Goal: Transaction & Acquisition: Obtain resource

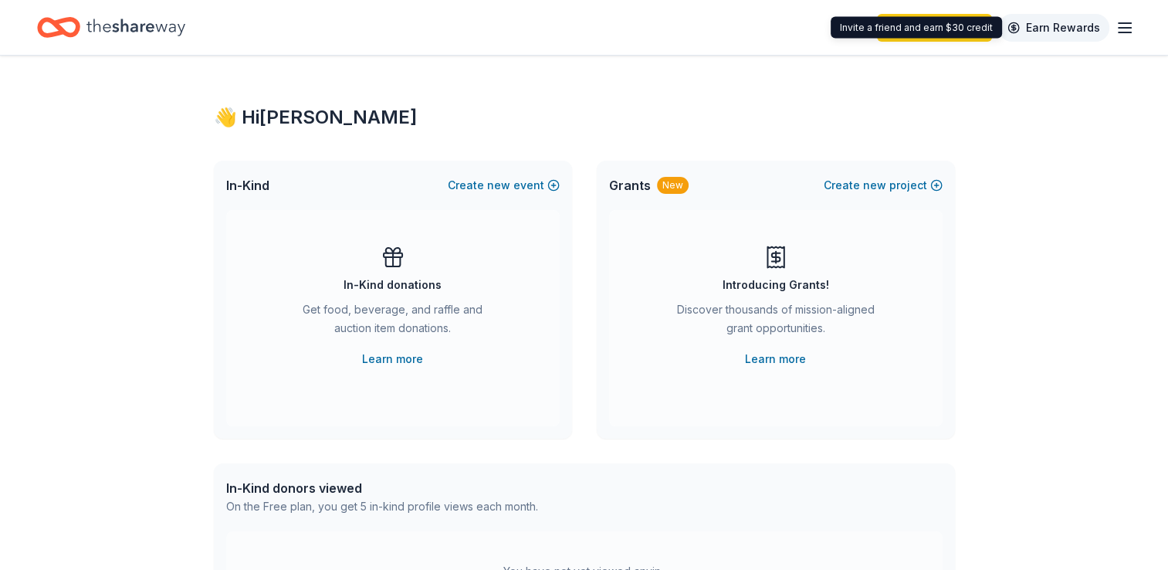
click at [1056, 24] on link "Earn Rewards" at bounding box center [1053, 28] width 111 height 28
click at [674, 185] on div "New" at bounding box center [673, 185] width 32 height 17
click at [382, 362] on link "Learn more" at bounding box center [392, 359] width 61 height 19
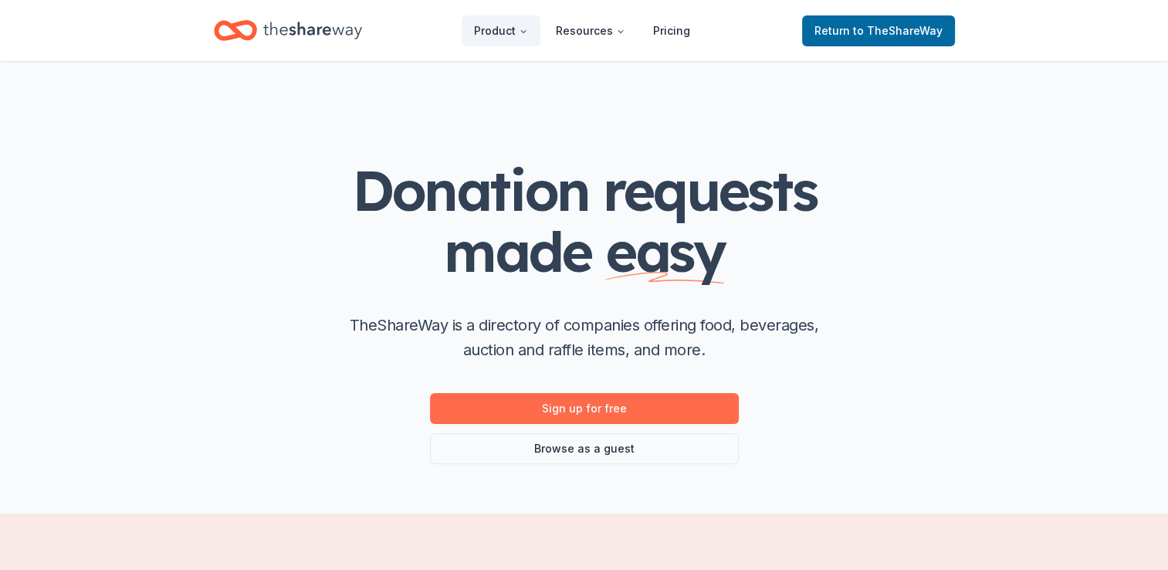
click at [590, 409] on link "Sign up for free" at bounding box center [584, 408] width 309 height 31
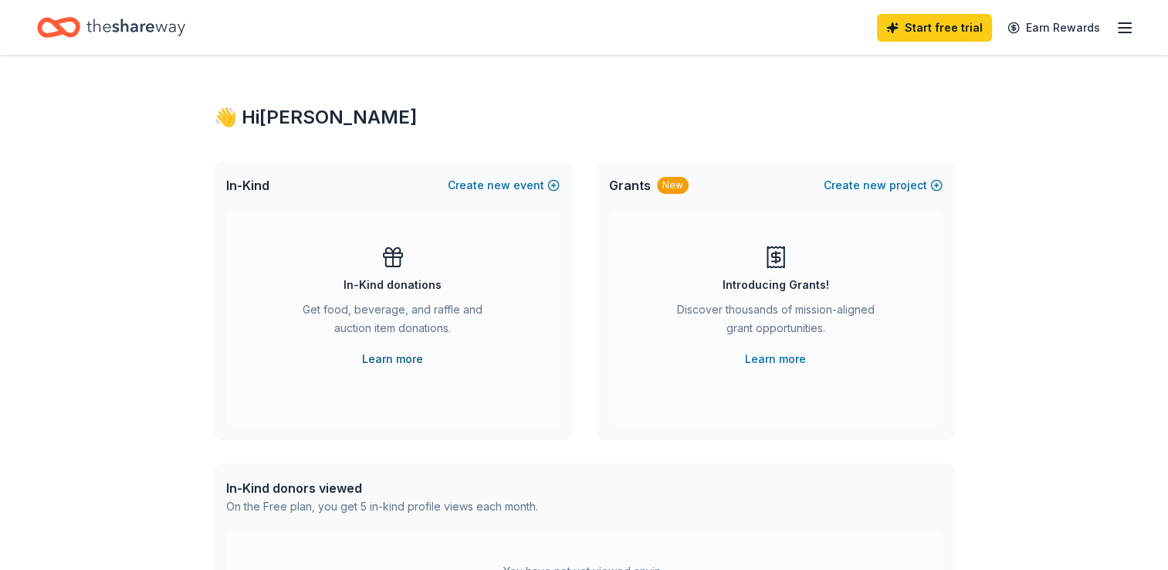
click at [404, 358] on link "Learn more" at bounding box center [392, 359] width 61 height 19
click at [1128, 28] on line "button" at bounding box center [1124, 28] width 12 height 0
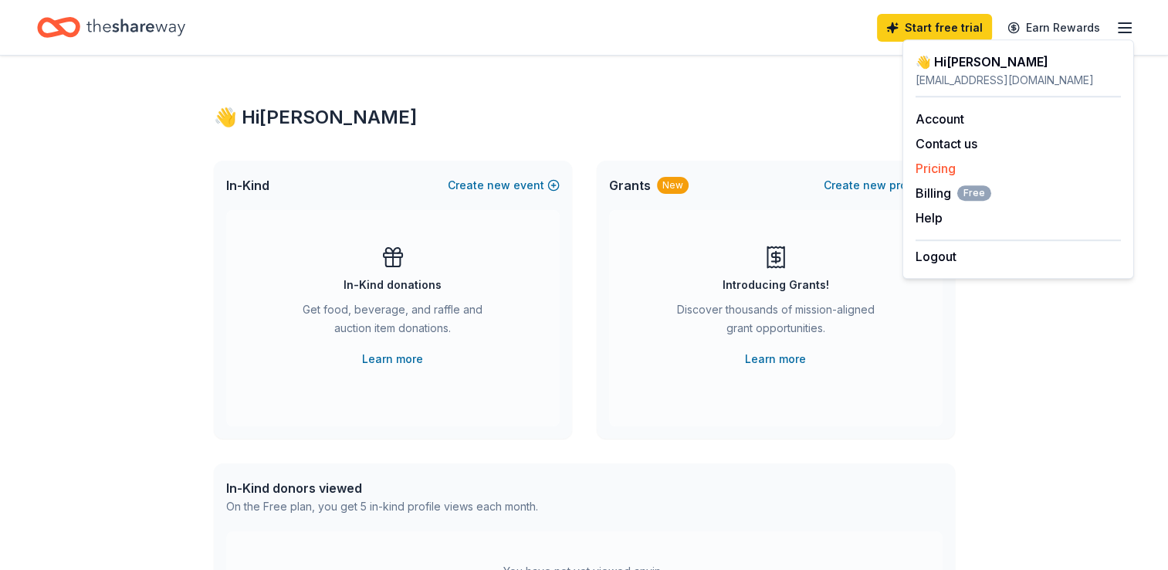
click at [952, 170] on link "Pricing" at bounding box center [935, 168] width 40 height 15
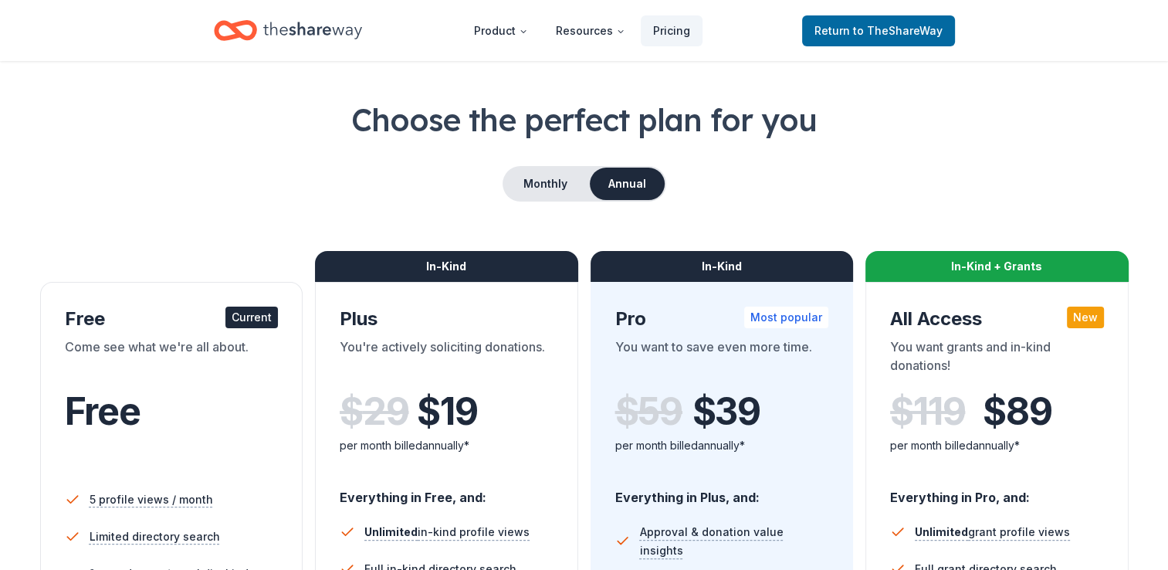
scroll to position [77, 0]
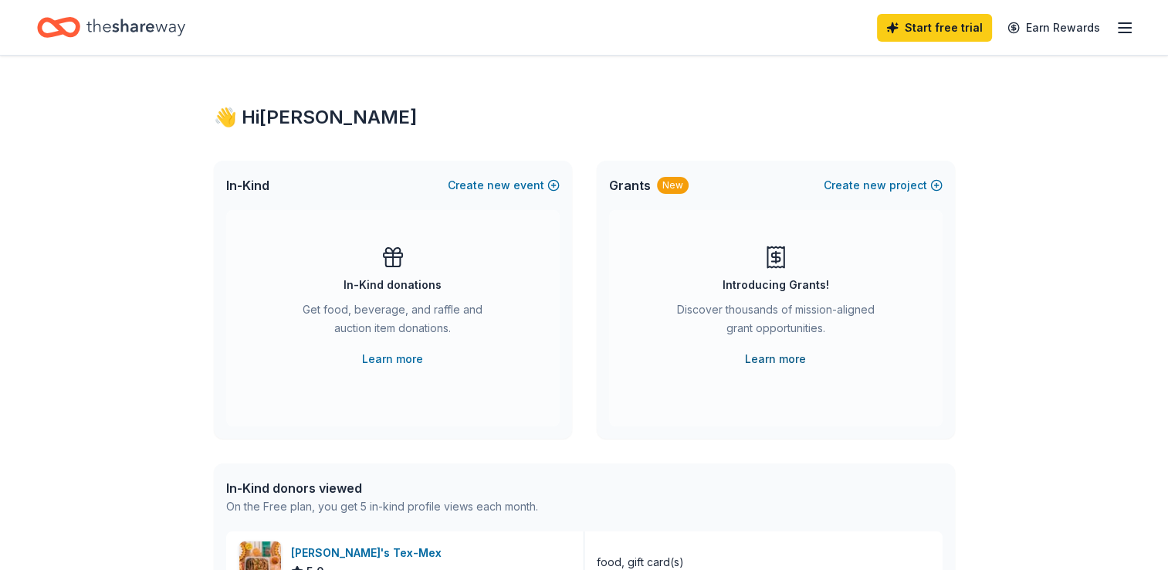
click at [787, 357] on link "Learn more" at bounding box center [775, 359] width 61 height 19
click at [397, 357] on link "Learn more" at bounding box center [392, 359] width 61 height 19
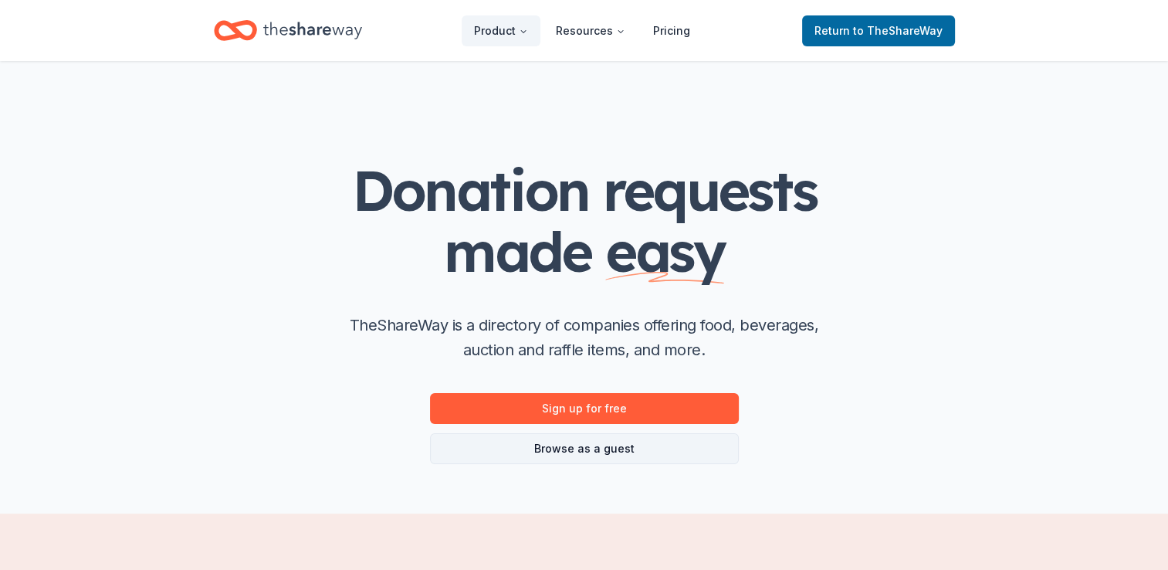
click at [574, 452] on link "Browse as a guest" at bounding box center [584, 448] width 309 height 31
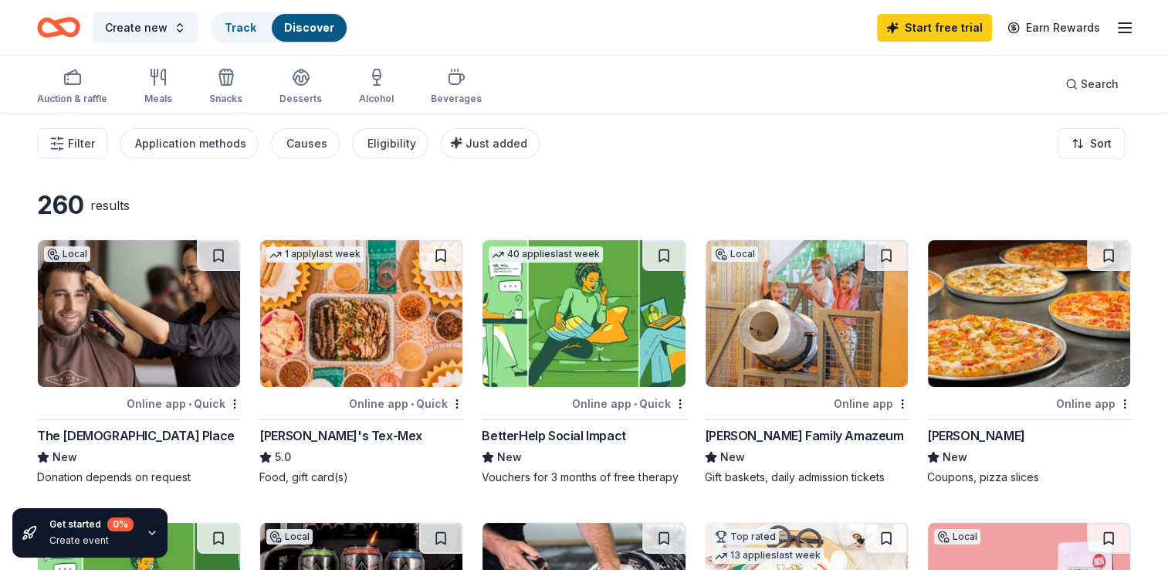
click at [326, 256] on div "1 apply last week" at bounding box center [314, 254] width 97 height 16
click at [154, 79] on icon "button" at bounding box center [158, 77] width 19 height 19
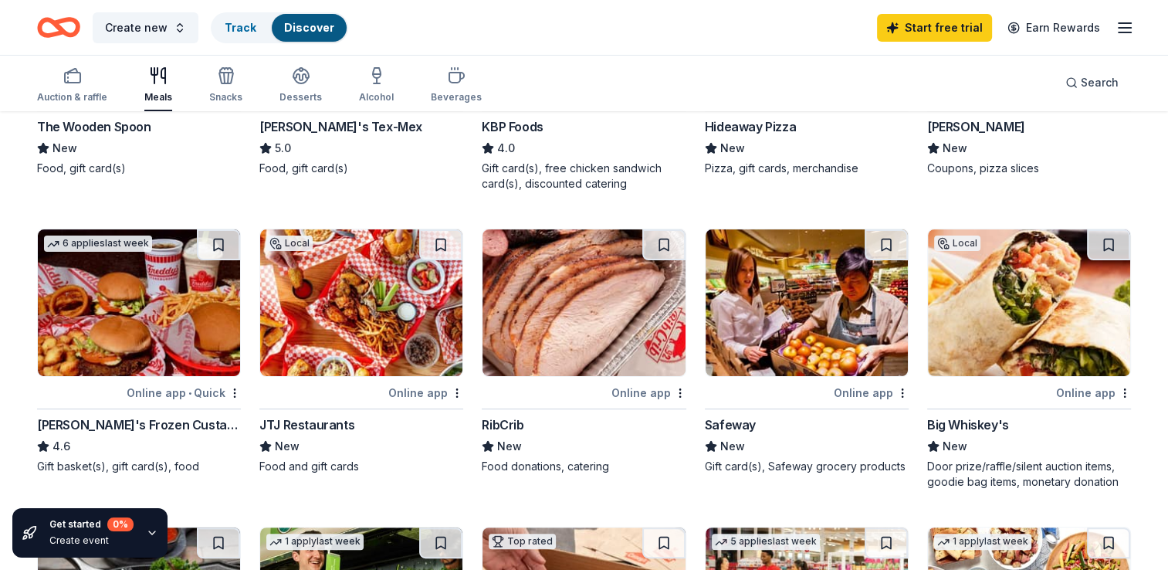
scroll to position [386, 0]
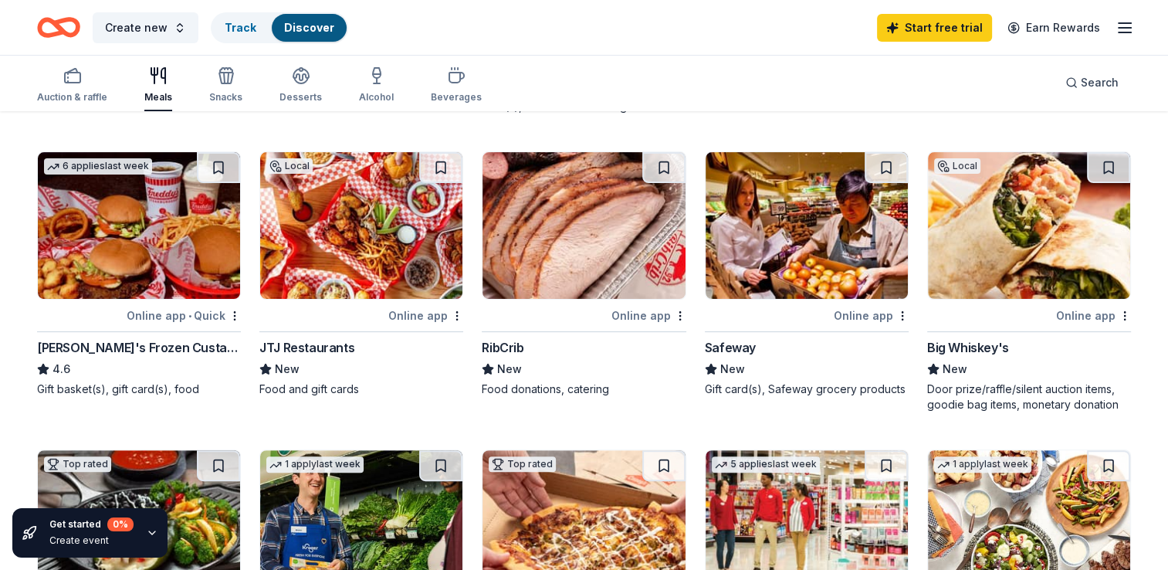
click at [1006, 258] on img at bounding box center [1029, 225] width 202 height 147
click at [66, 78] on icon "button" at bounding box center [72, 75] width 19 height 19
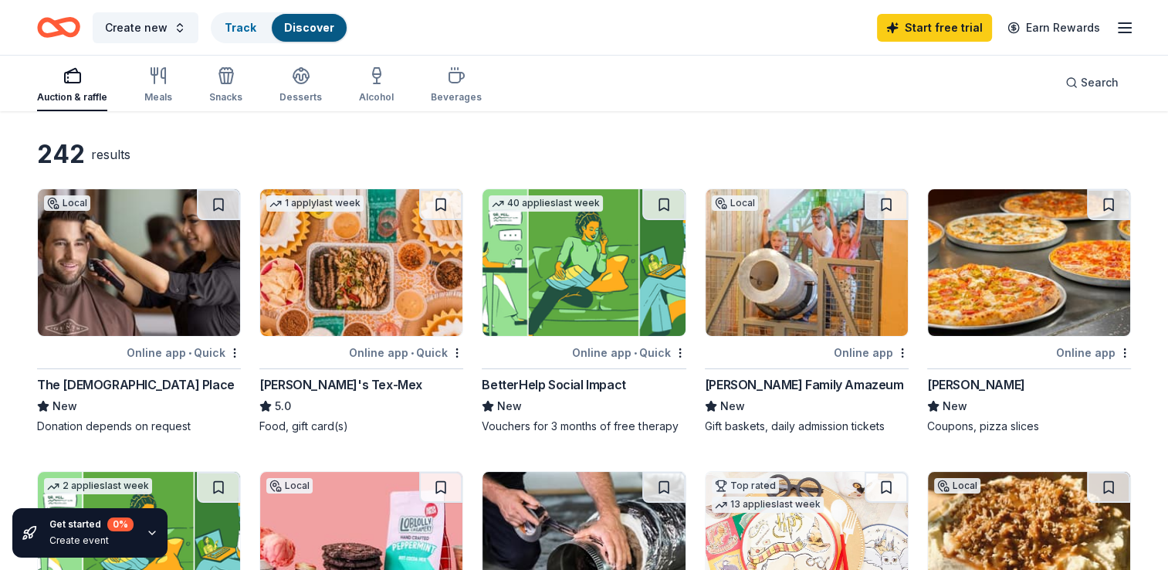
scroll to position [77, 0]
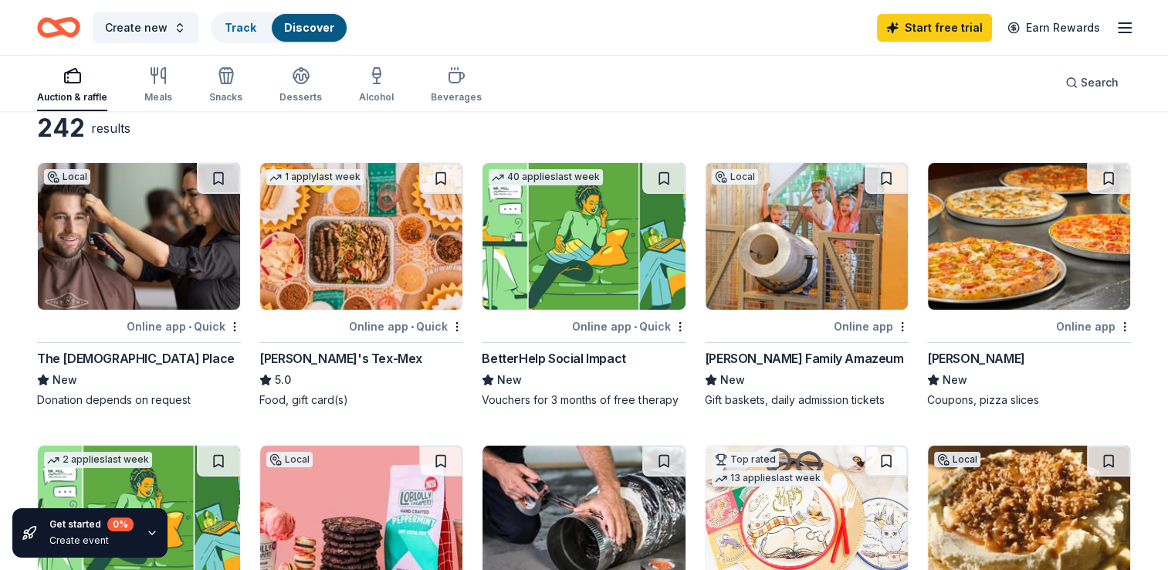
click at [374, 266] on img at bounding box center [361, 236] width 202 height 147
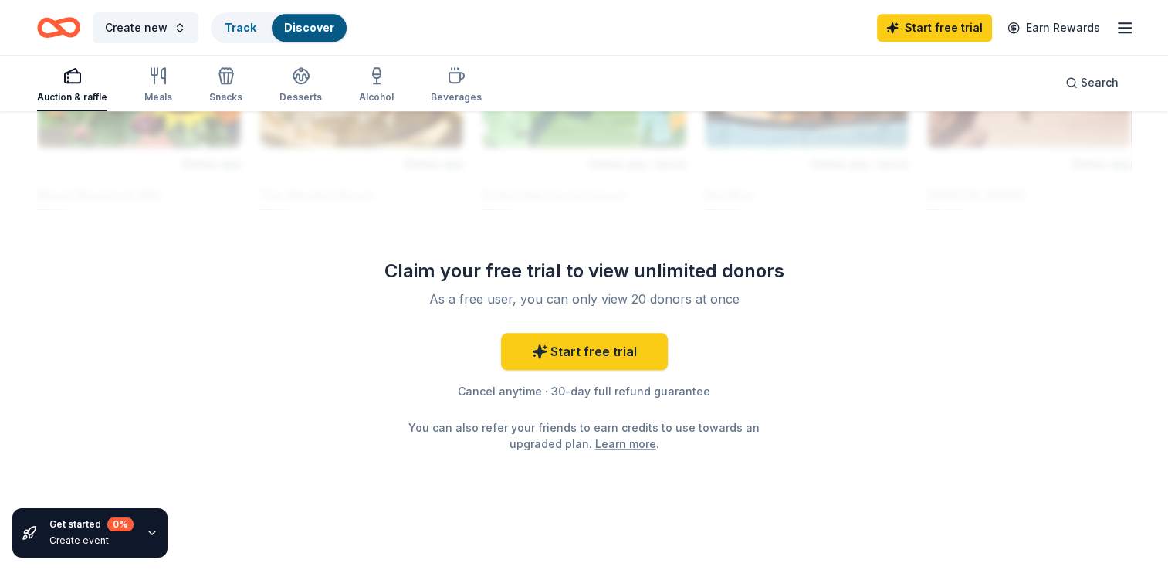
scroll to position [1463, 0]
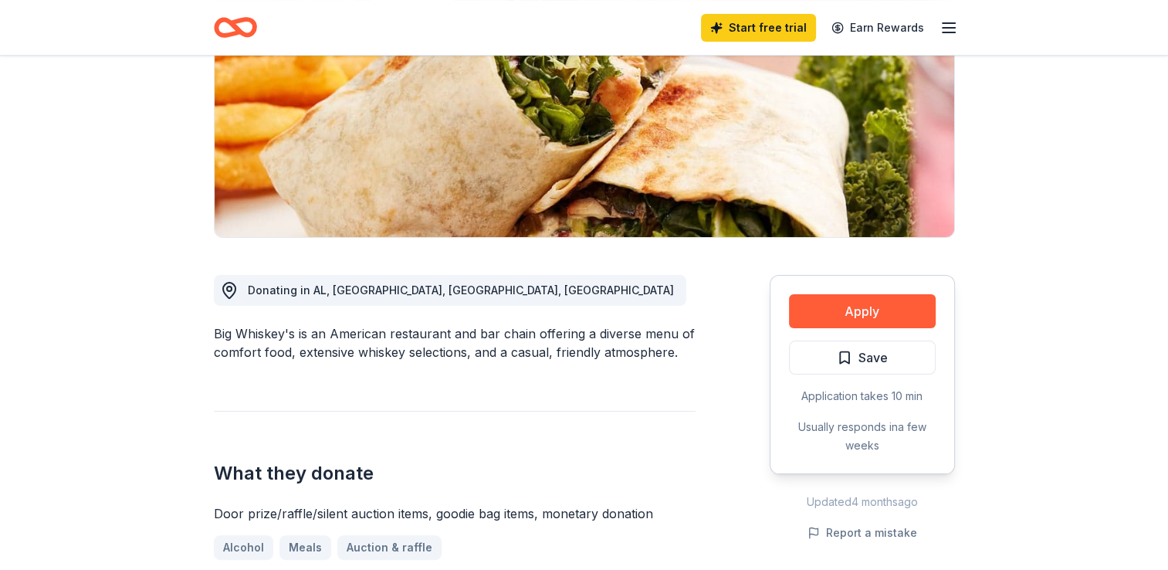
scroll to position [309, 0]
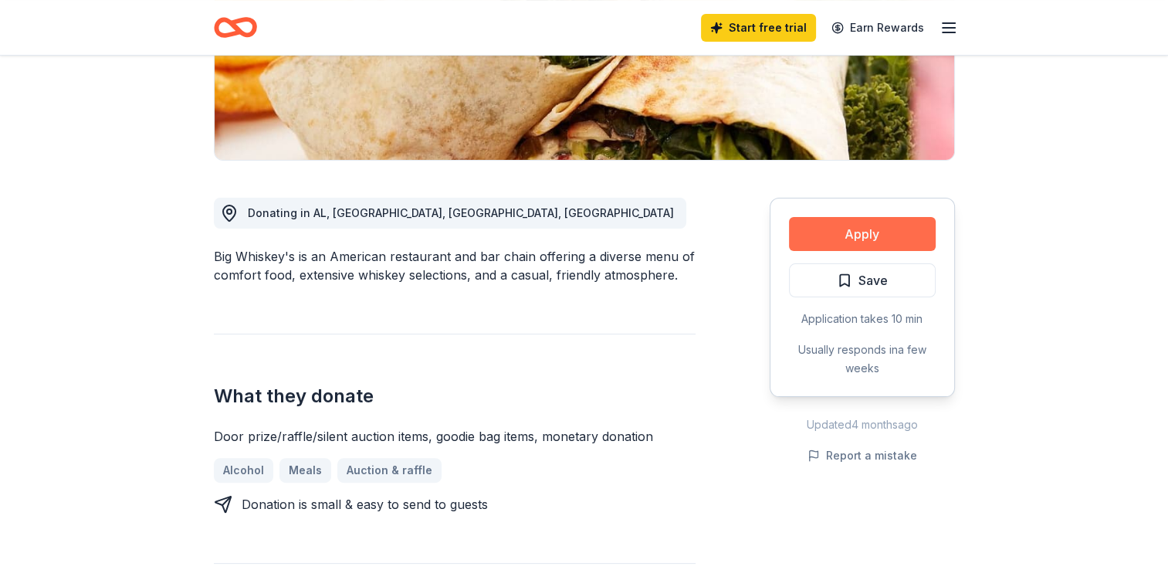
click at [858, 232] on button "Apply" at bounding box center [862, 234] width 147 height 34
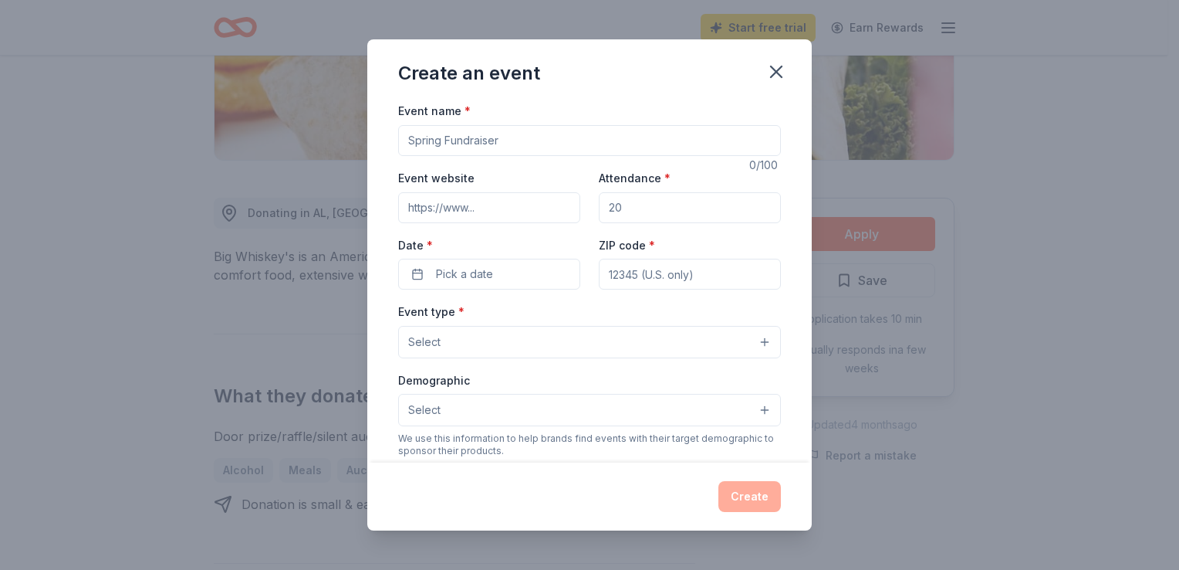
click at [523, 144] on input "Event name *" at bounding box center [589, 140] width 383 height 31
click at [777, 72] on icon "button" at bounding box center [776, 71] width 11 height 11
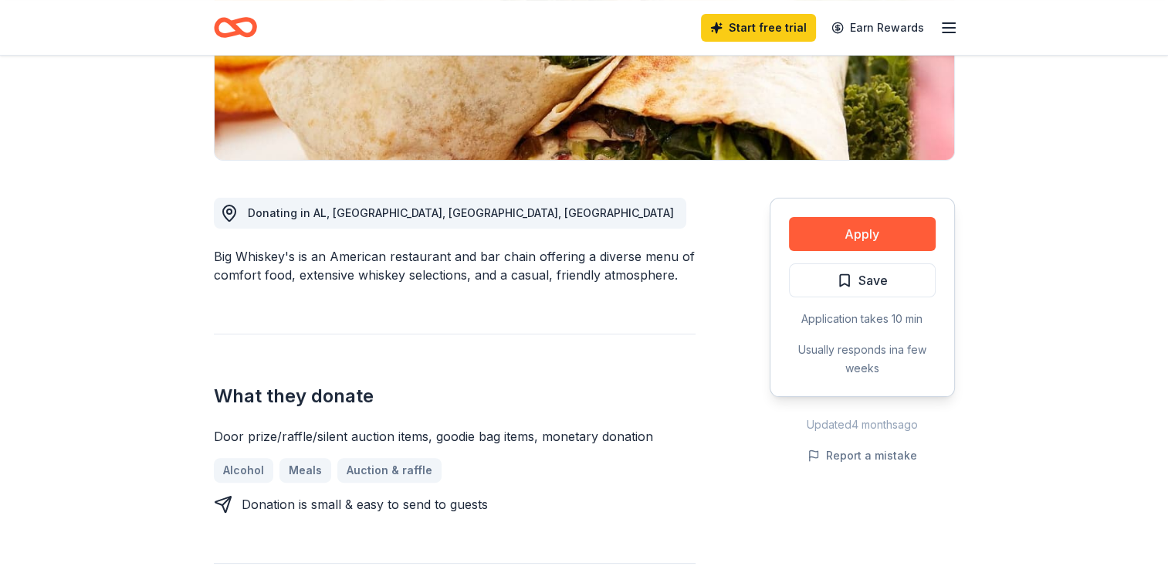
click at [387, 468] on div "Alcohol Meals Auction & raffle" at bounding box center [455, 470] width 482 height 25
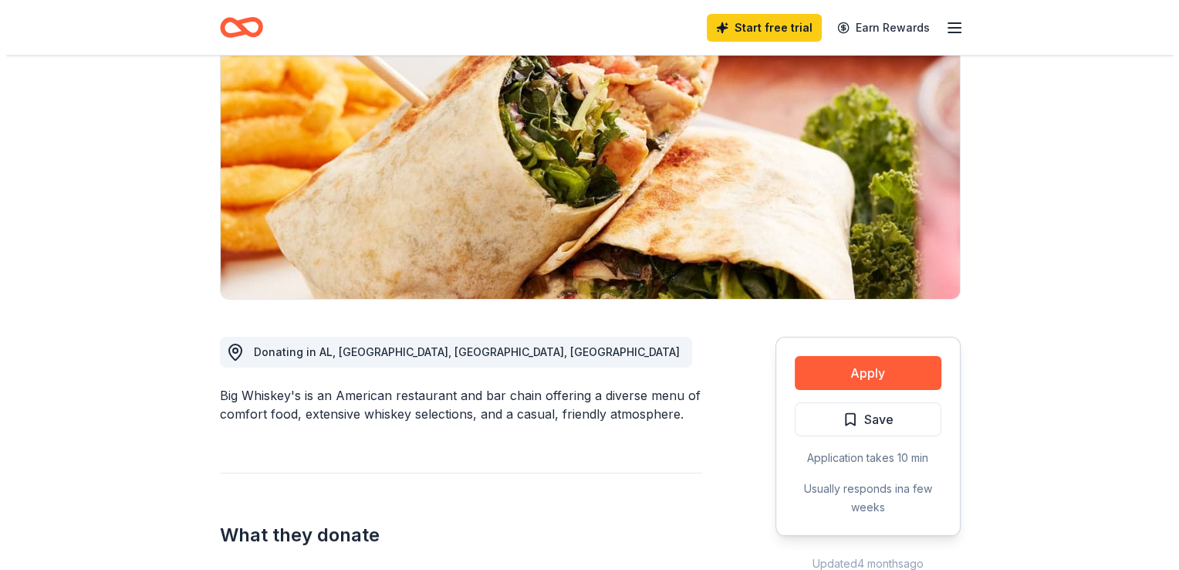
scroll to position [154, 0]
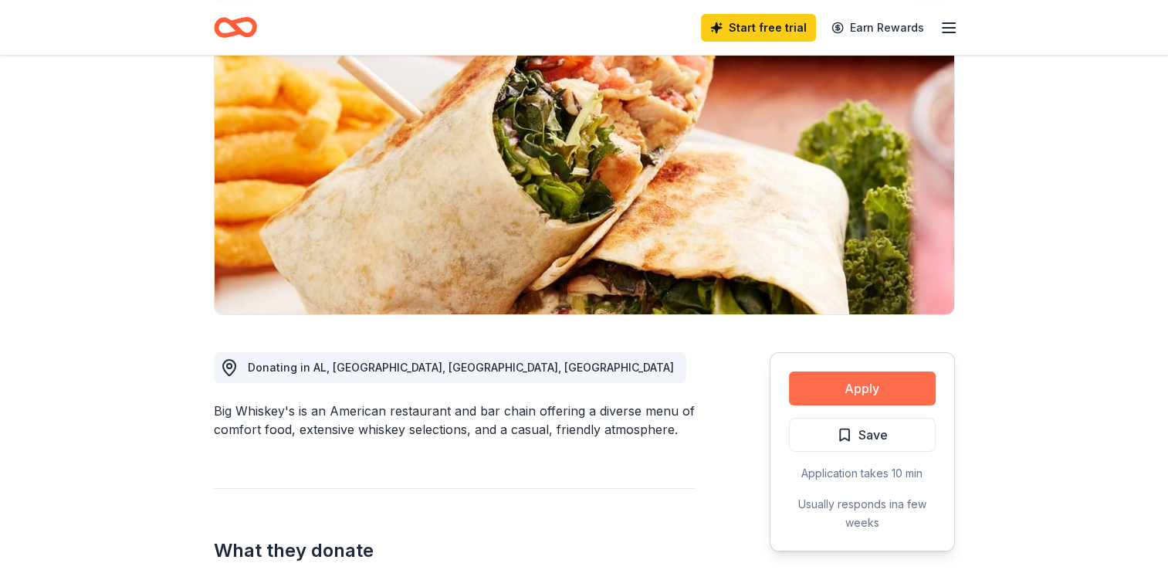
click at [866, 388] on button "Apply" at bounding box center [862, 388] width 147 height 34
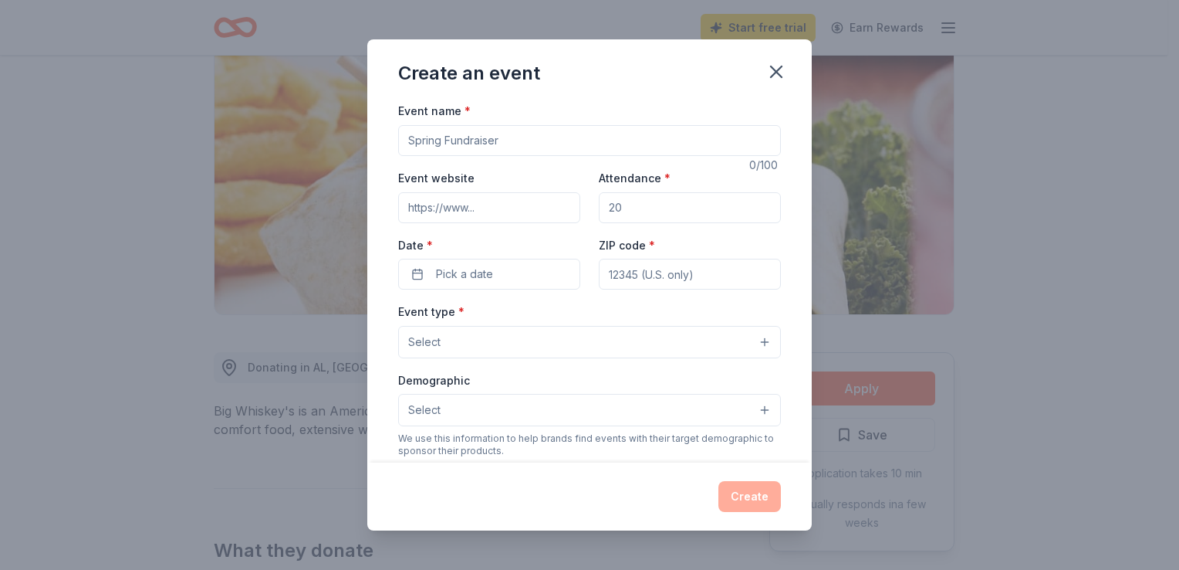
click at [553, 418] on button "Select" at bounding box center [589, 410] width 383 height 32
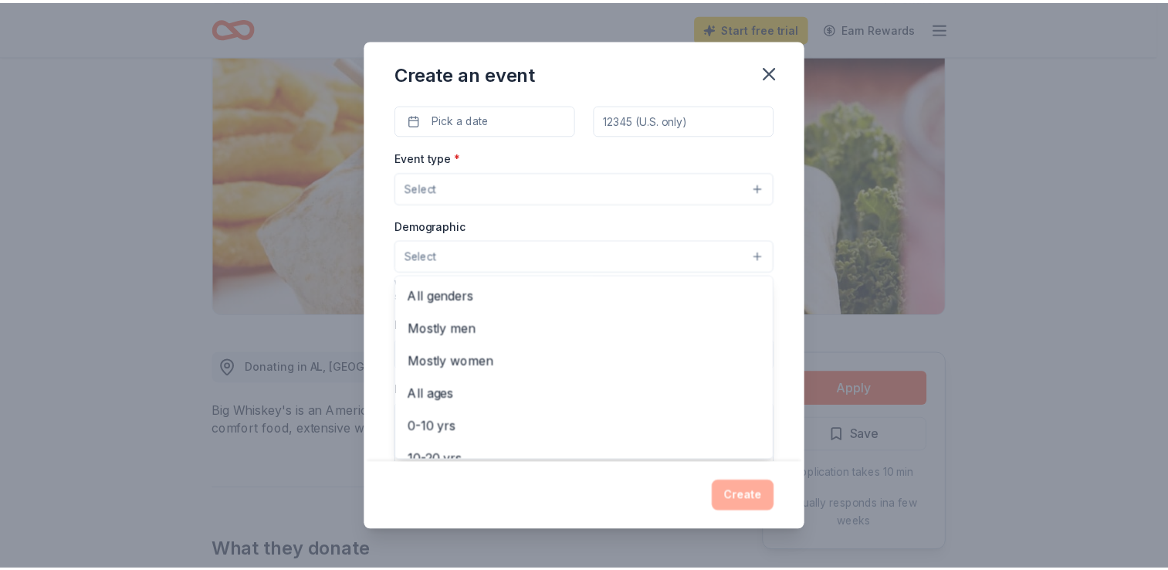
scroll to position [0, 0]
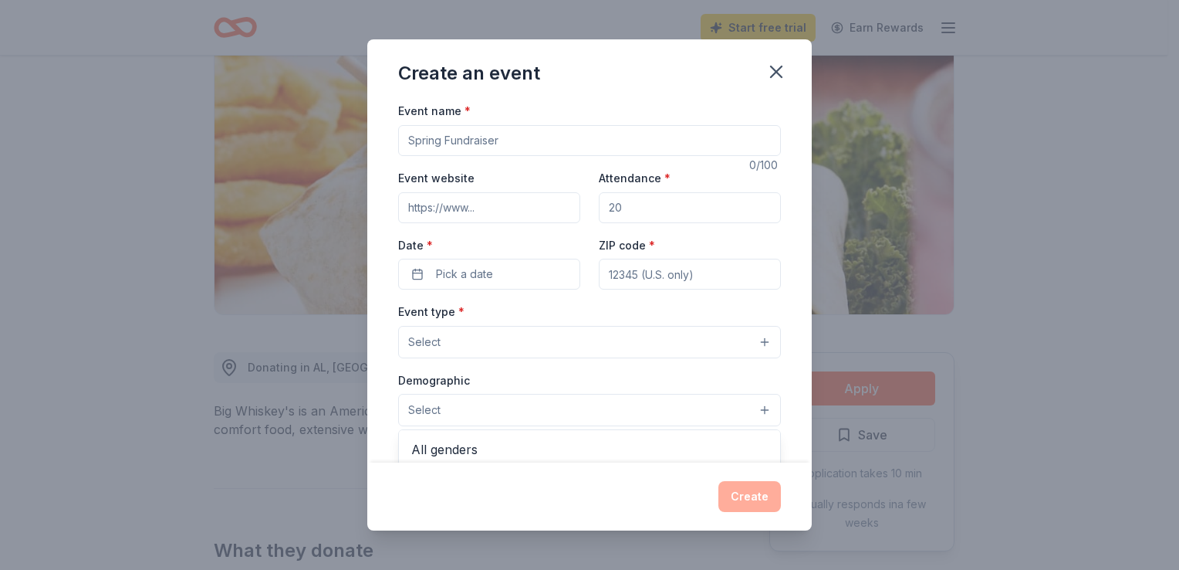
click at [650, 209] on div "Event name * 0 /100 Event website Attendance * Date * Pick a date ZIP code * Ev…" at bounding box center [589, 457] width 383 height 713
click at [644, 210] on input "Attendance *" at bounding box center [690, 207] width 182 height 31
click at [618, 84] on div "Create an event" at bounding box center [589, 70] width 445 height 62
click at [784, 74] on icon "button" at bounding box center [777, 72] width 22 height 22
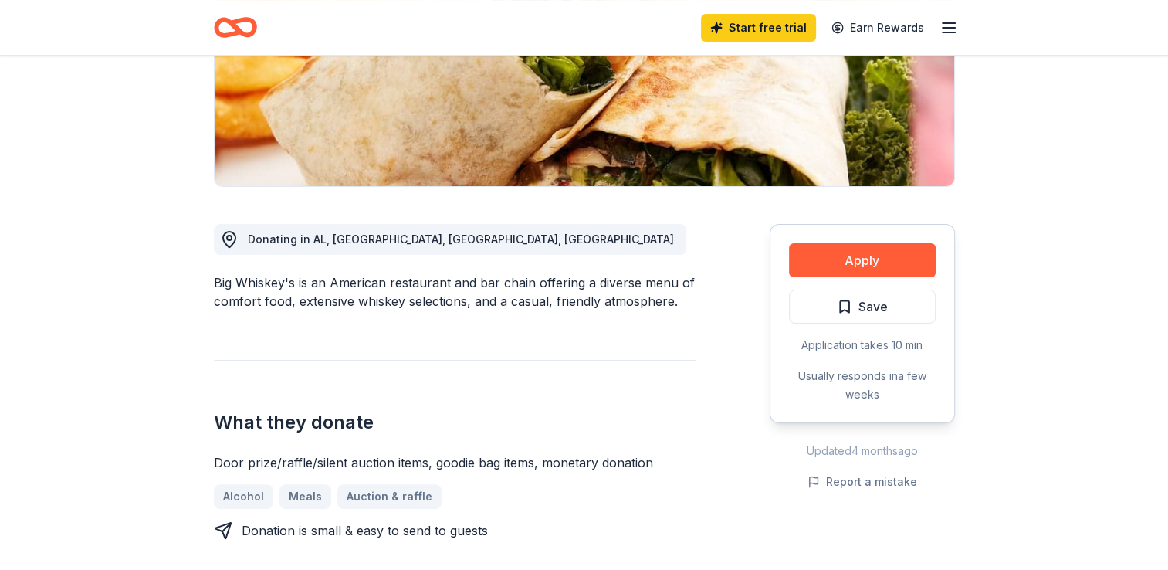
scroll to position [77, 0]
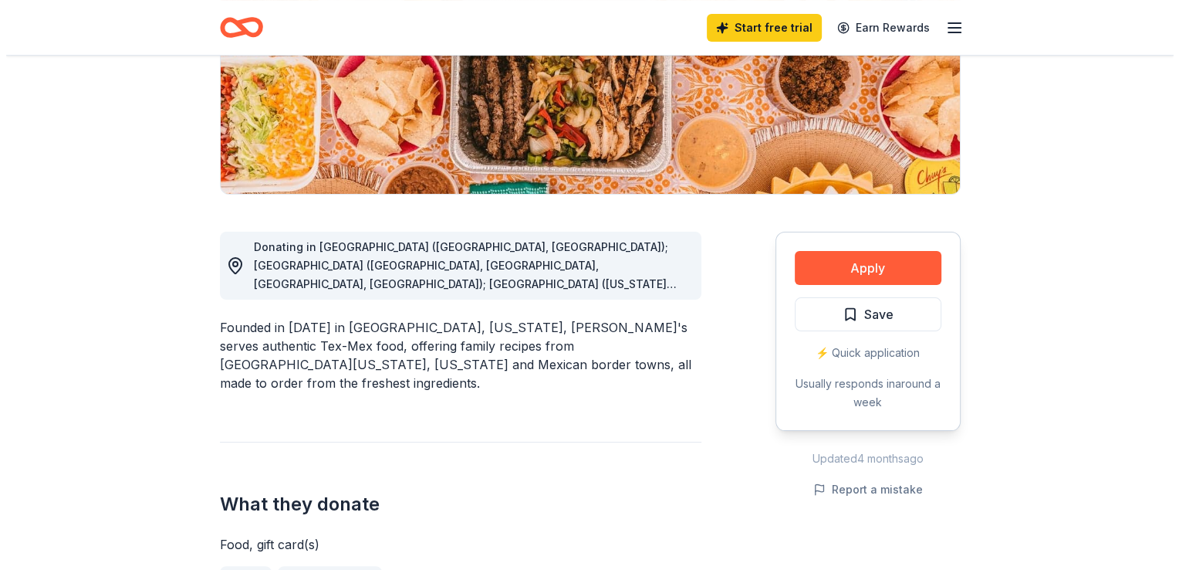
scroll to position [309, 0]
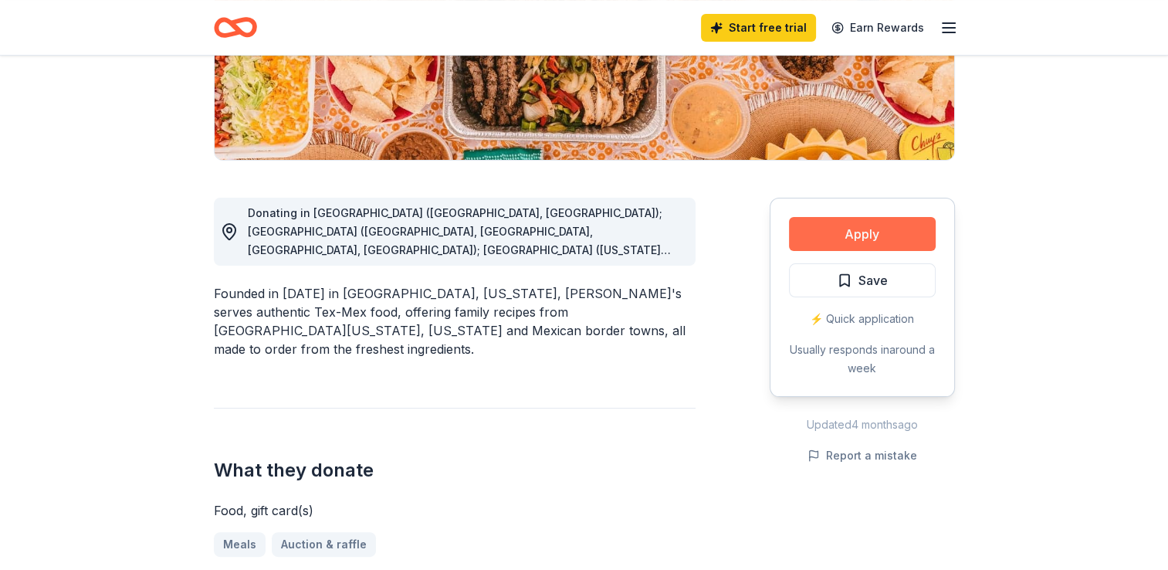
click at [858, 233] on button "Apply" at bounding box center [862, 234] width 147 height 34
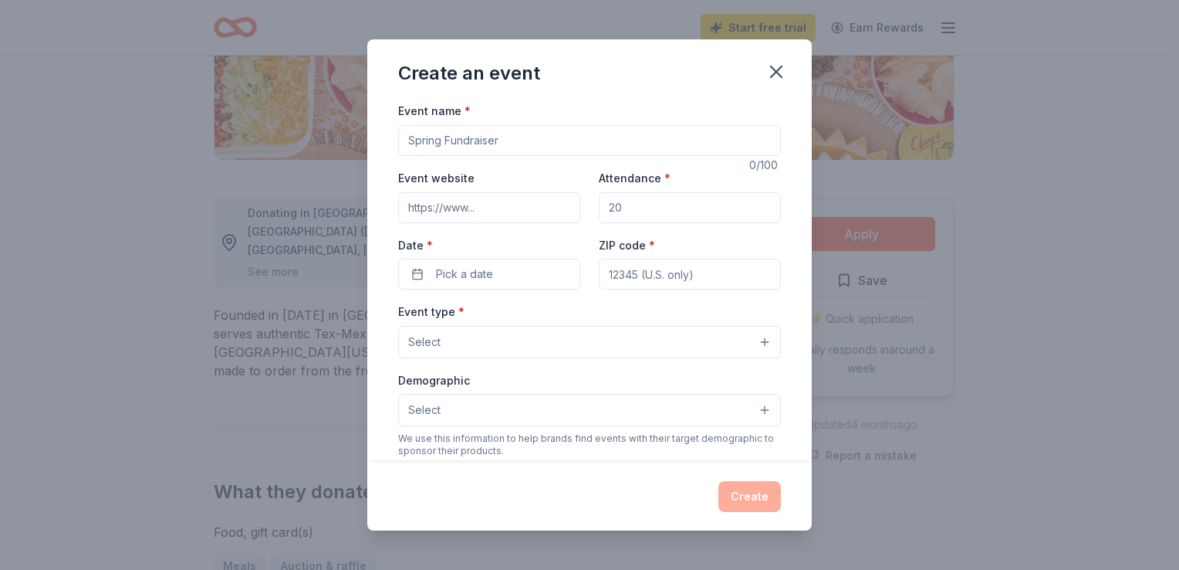
click at [516, 210] on input "Event website" at bounding box center [489, 207] width 182 height 31
click at [506, 337] on button "Select" at bounding box center [589, 342] width 383 height 32
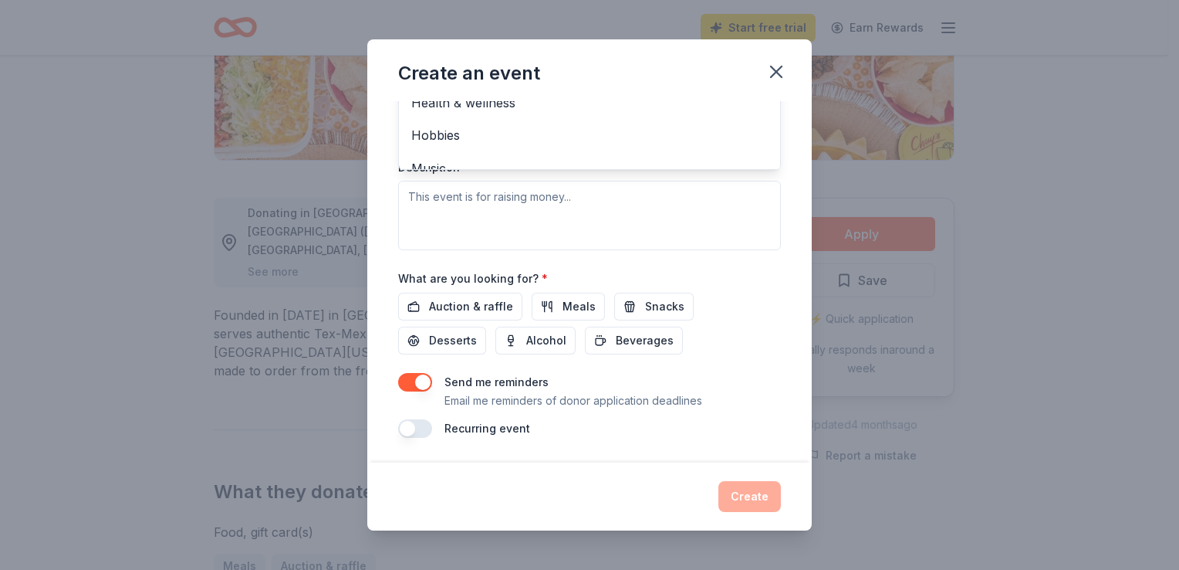
scroll to position [0, 0]
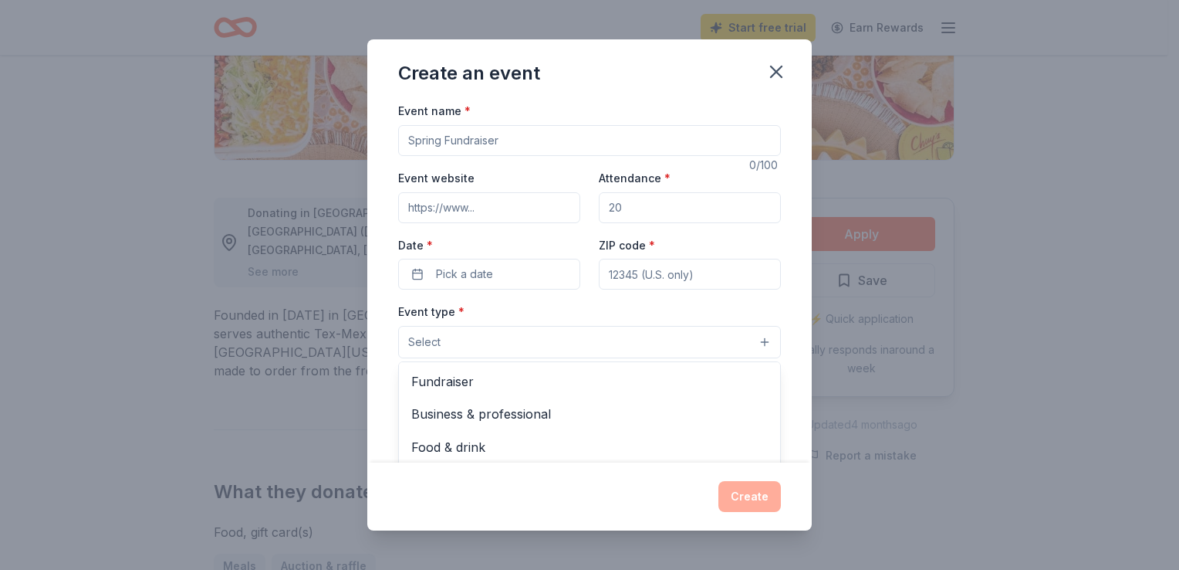
click at [634, 63] on div "Create an event Event name * 0 /100 Event website Attendance * Date * Pick a da…" at bounding box center [589, 284] width 445 height 490
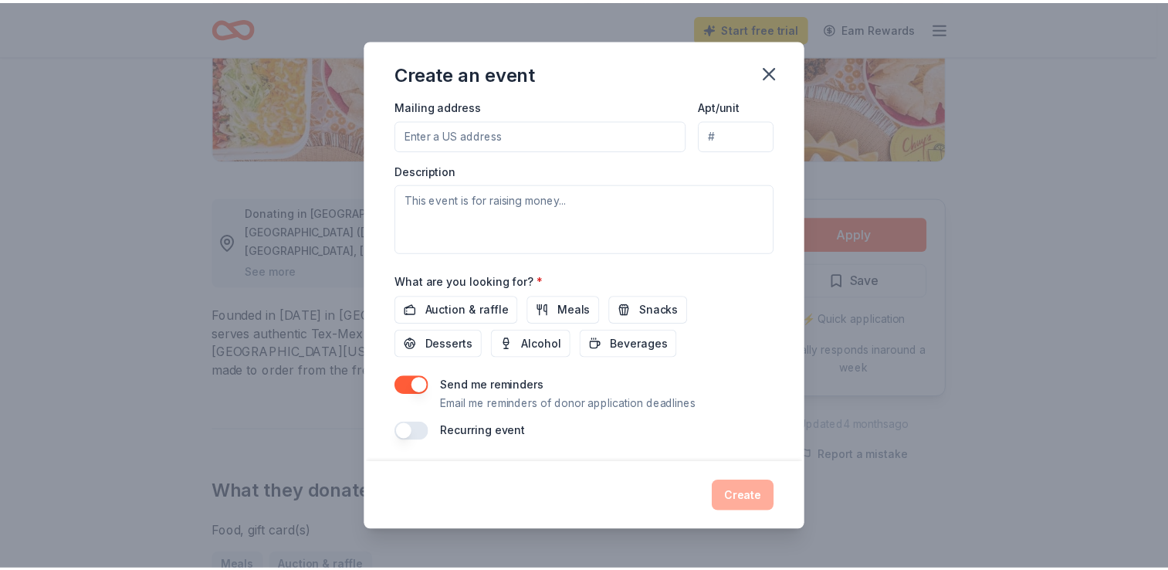
scroll to position [377, 0]
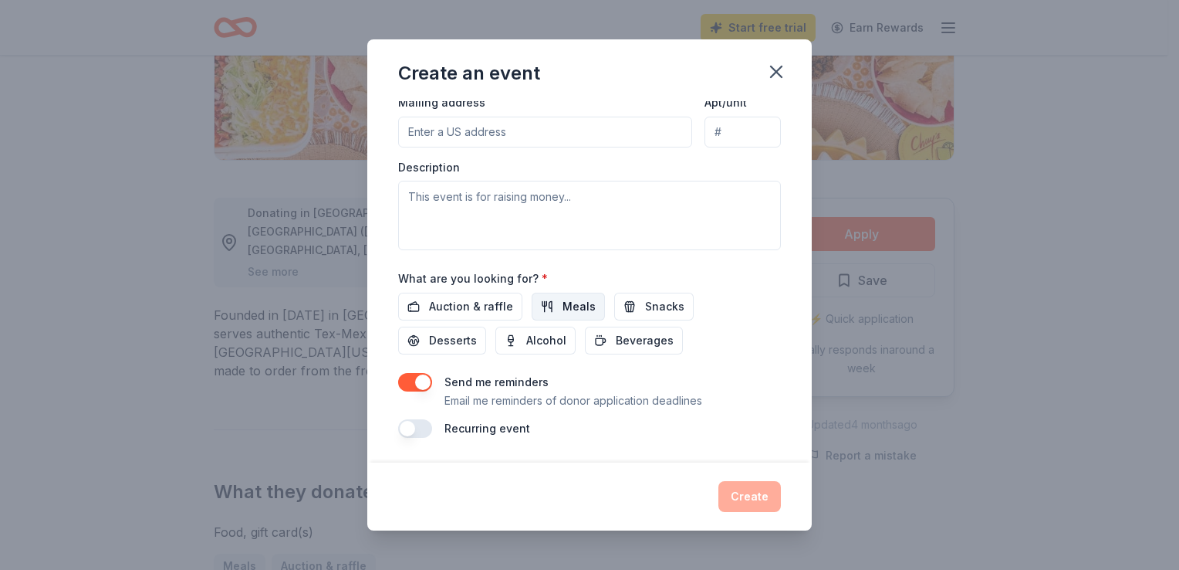
click at [563, 308] on span "Meals" at bounding box center [579, 306] width 33 height 19
click at [450, 308] on span "Auction & raffle" at bounding box center [471, 306] width 84 height 19
click at [784, 73] on icon "button" at bounding box center [777, 72] width 22 height 22
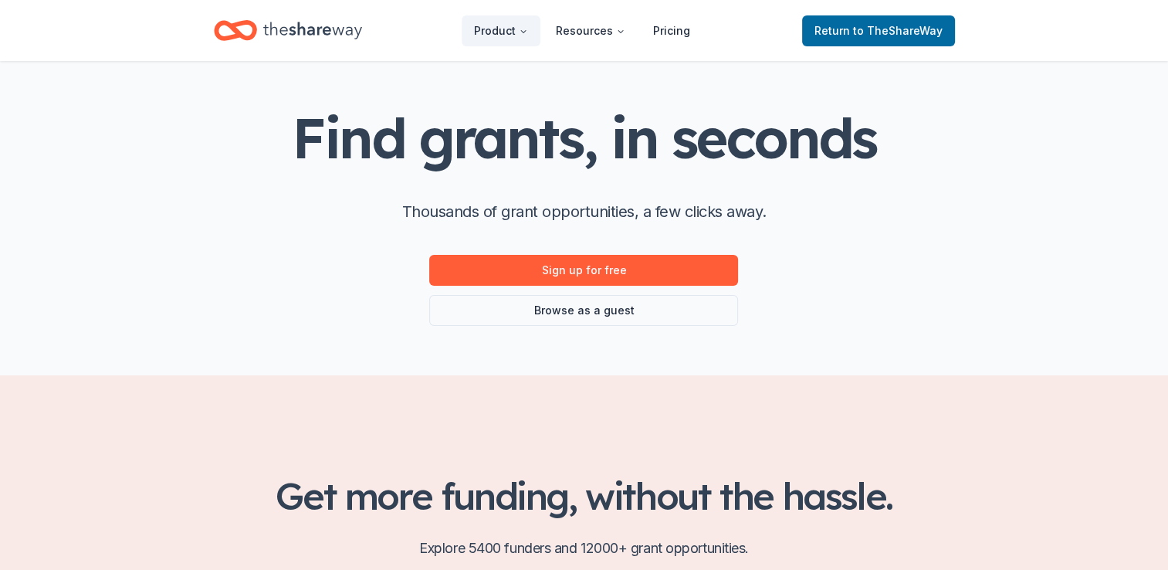
scroll to position [77, 0]
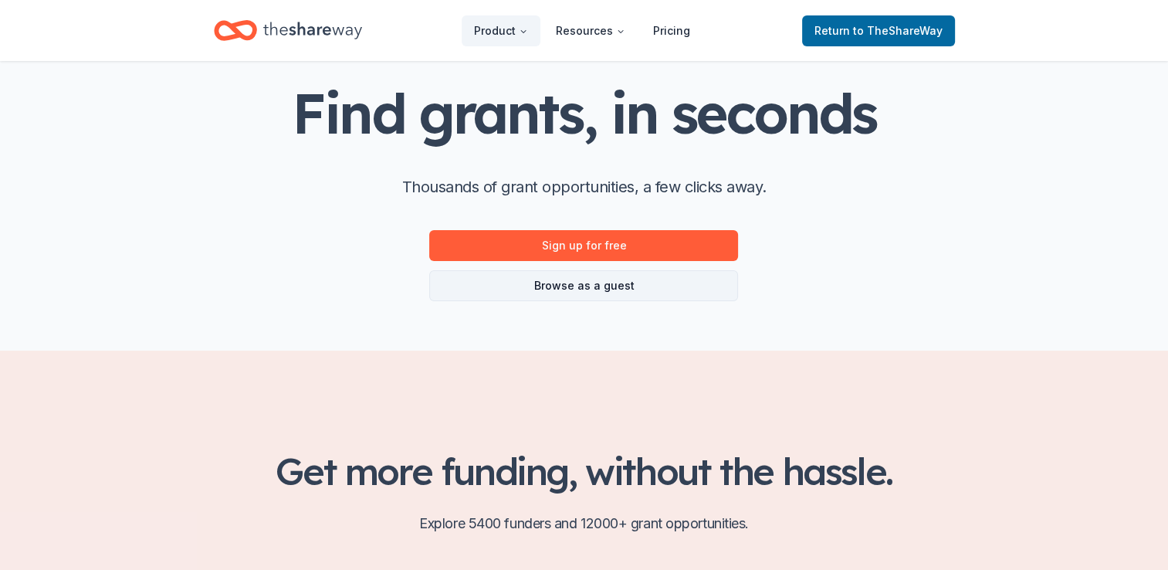
click at [602, 286] on link "Browse as a guest" at bounding box center [583, 285] width 309 height 31
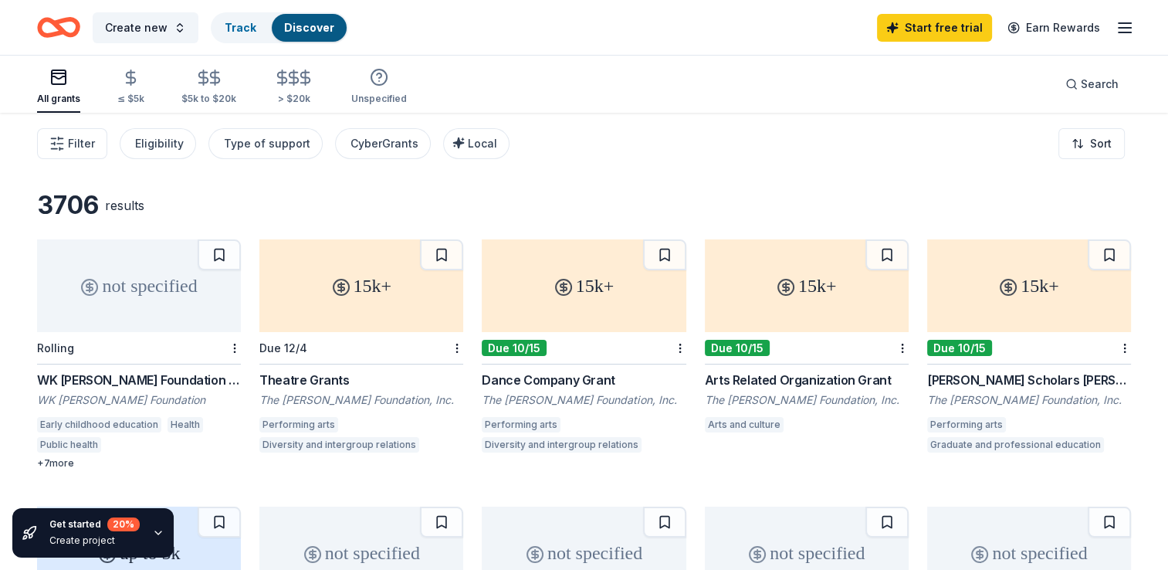
click at [346, 287] on icon at bounding box center [341, 287] width 19 height 19
click at [77, 146] on span "Filter" at bounding box center [81, 143] width 27 height 19
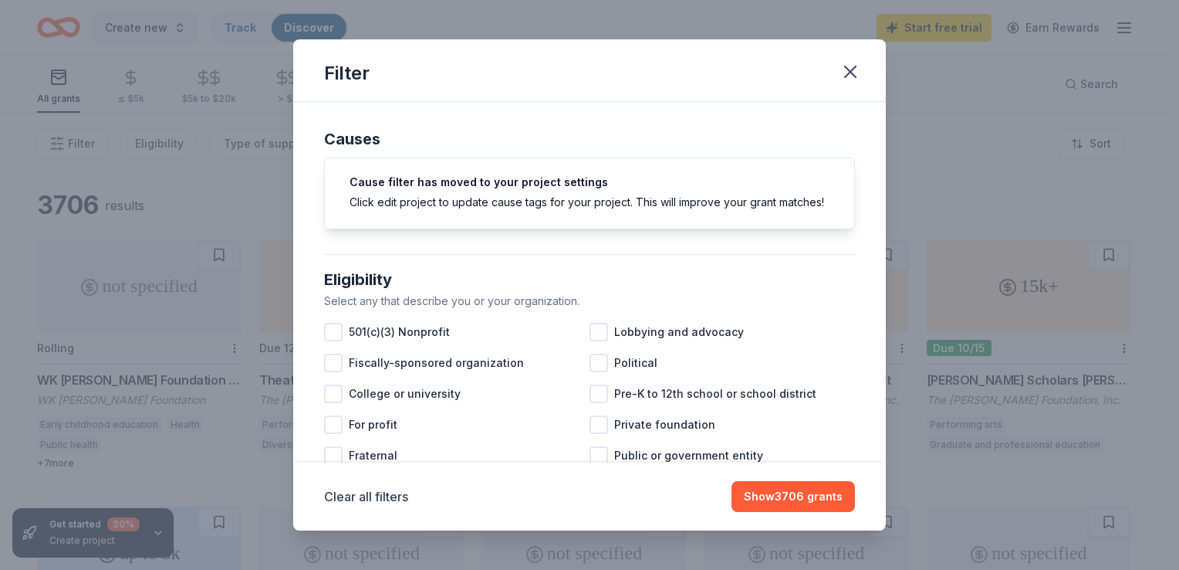
scroll to position [77, 0]
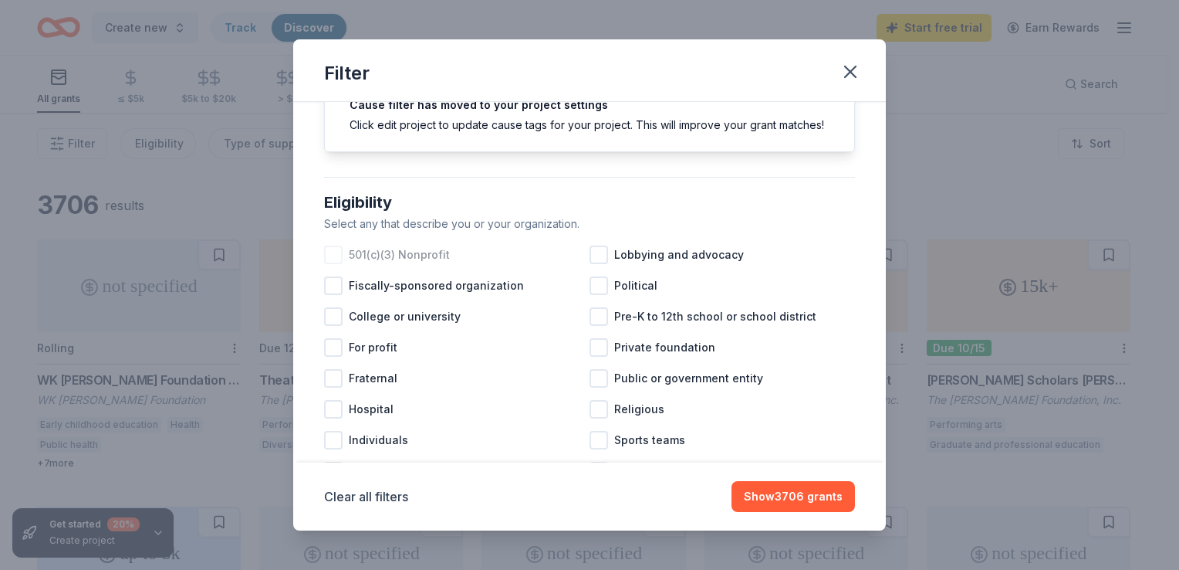
click at [333, 264] on div at bounding box center [333, 254] width 19 height 19
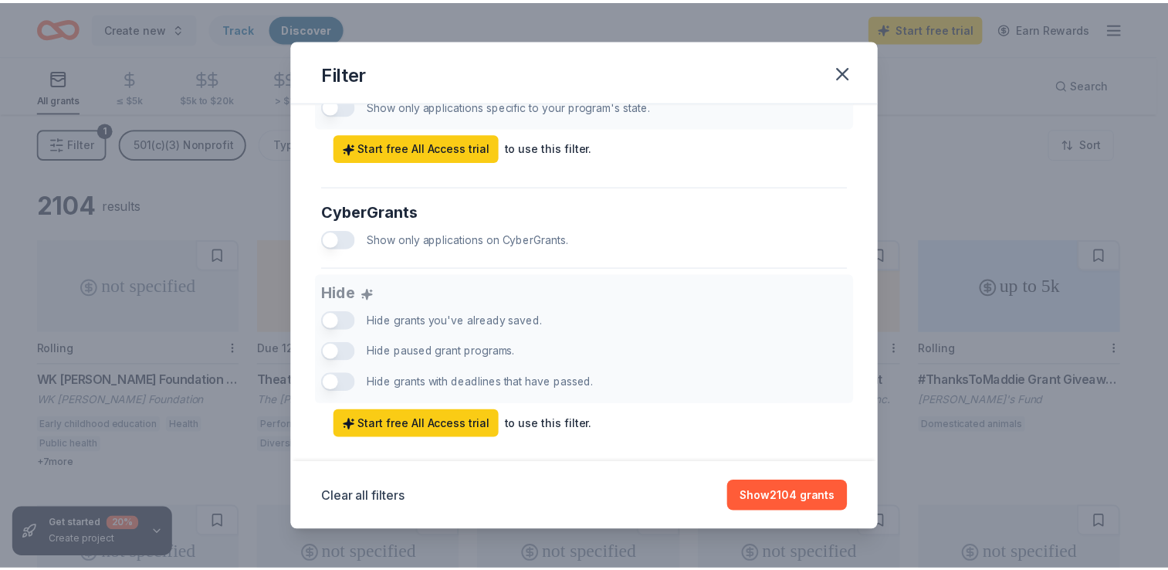
scroll to position [966, 0]
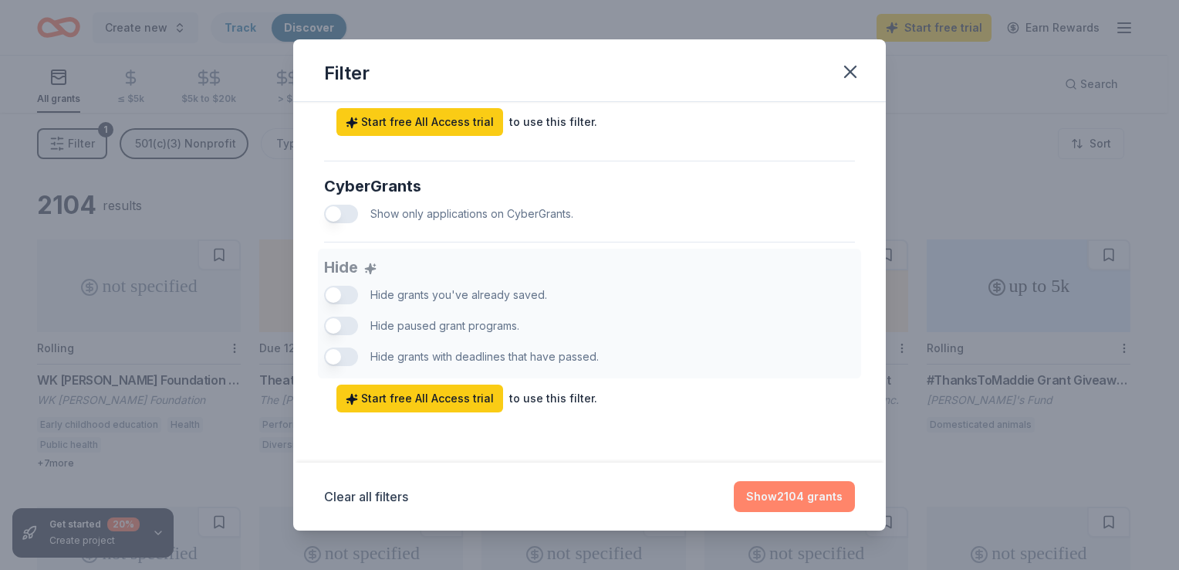
click at [826, 492] on button "Show 2104 grants" at bounding box center [794, 496] width 121 height 31
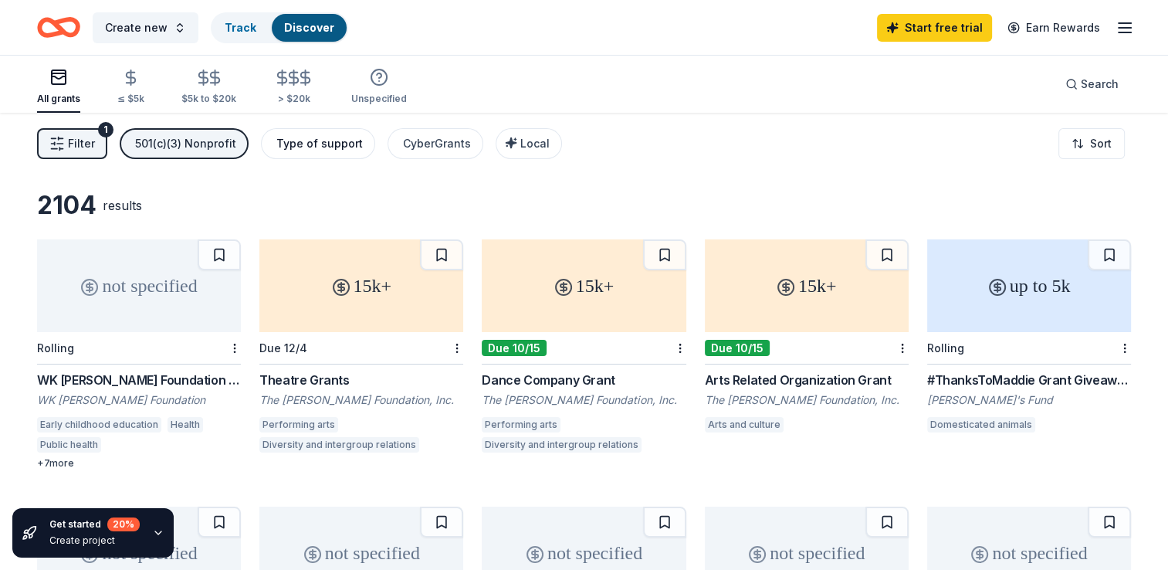
click at [307, 139] on div "Type of support" at bounding box center [319, 143] width 86 height 19
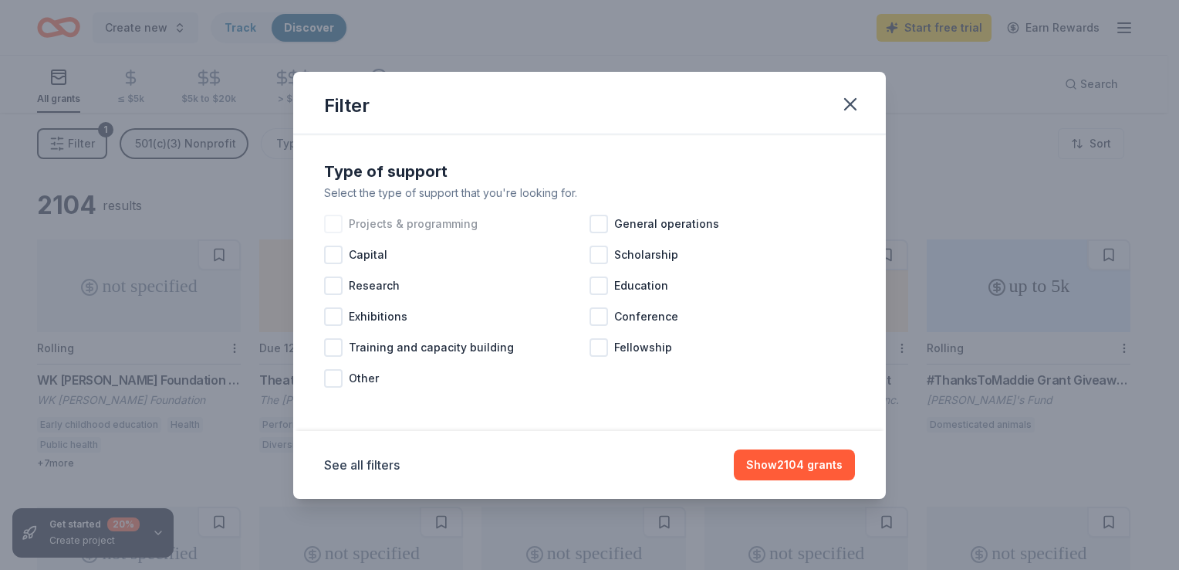
click at [337, 221] on div at bounding box center [333, 224] width 19 height 19
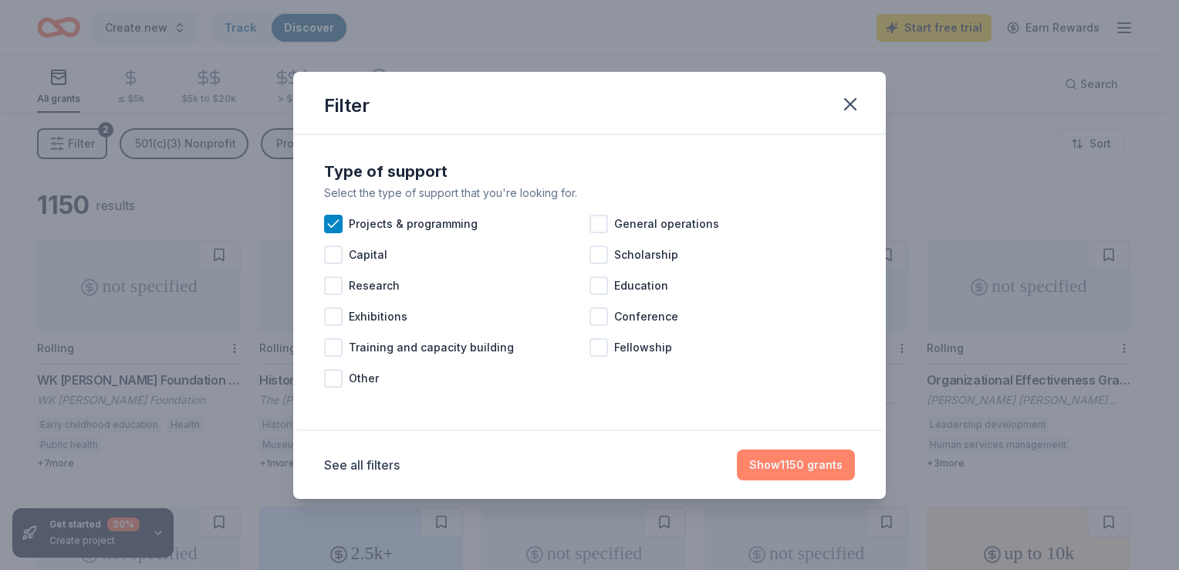
click at [795, 463] on button "Show 1150 grants" at bounding box center [796, 464] width 118 height 31
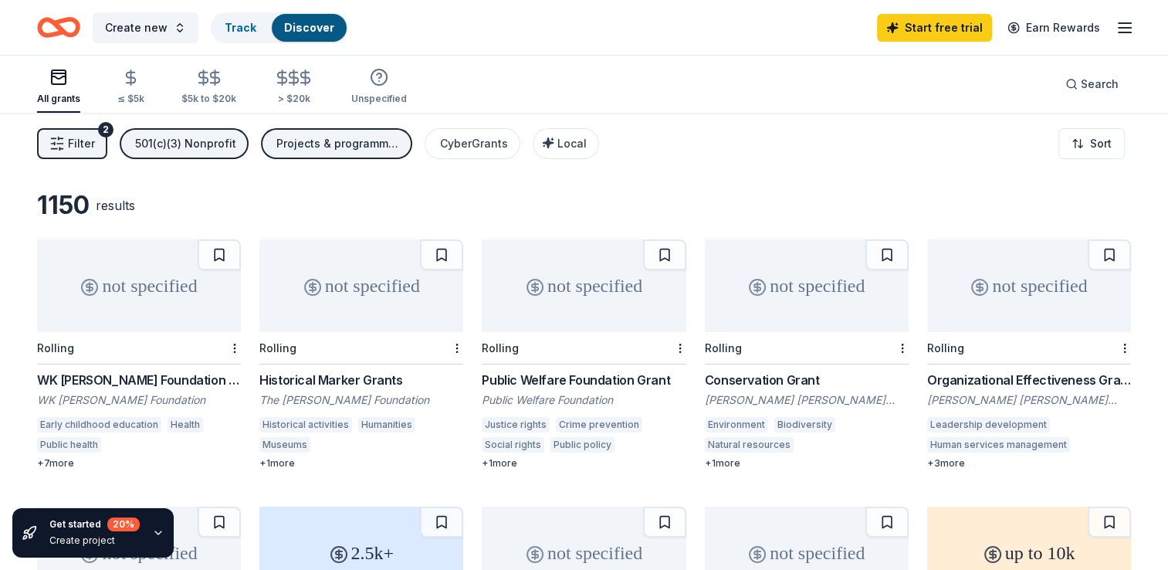
click at [111, 287] on div "not specified" at bounding box center [139, 285] width 204 height 93
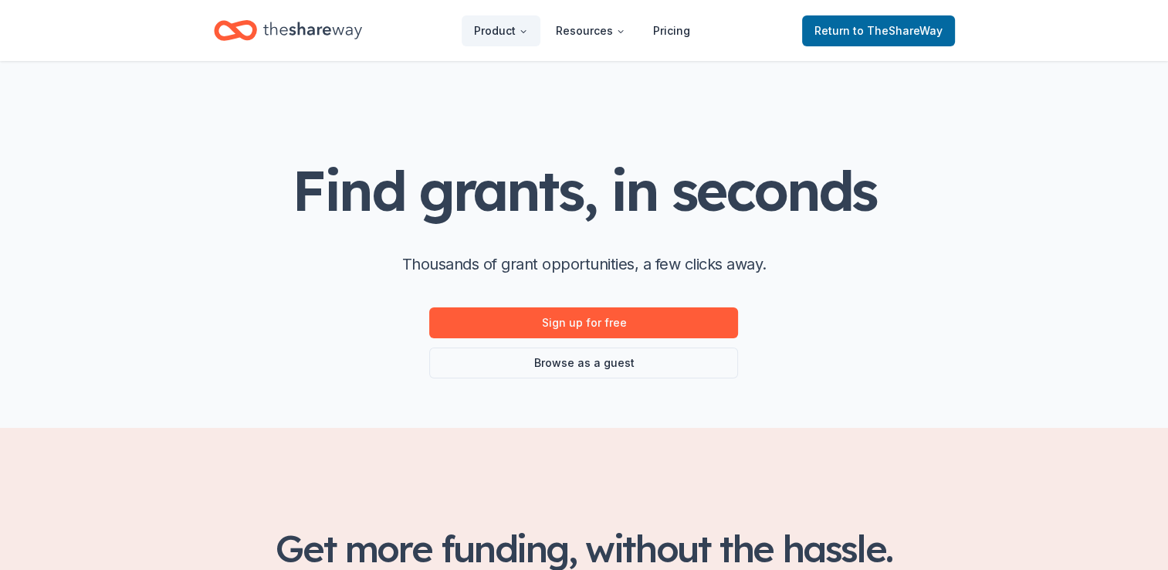
scroll to position [77, 0]
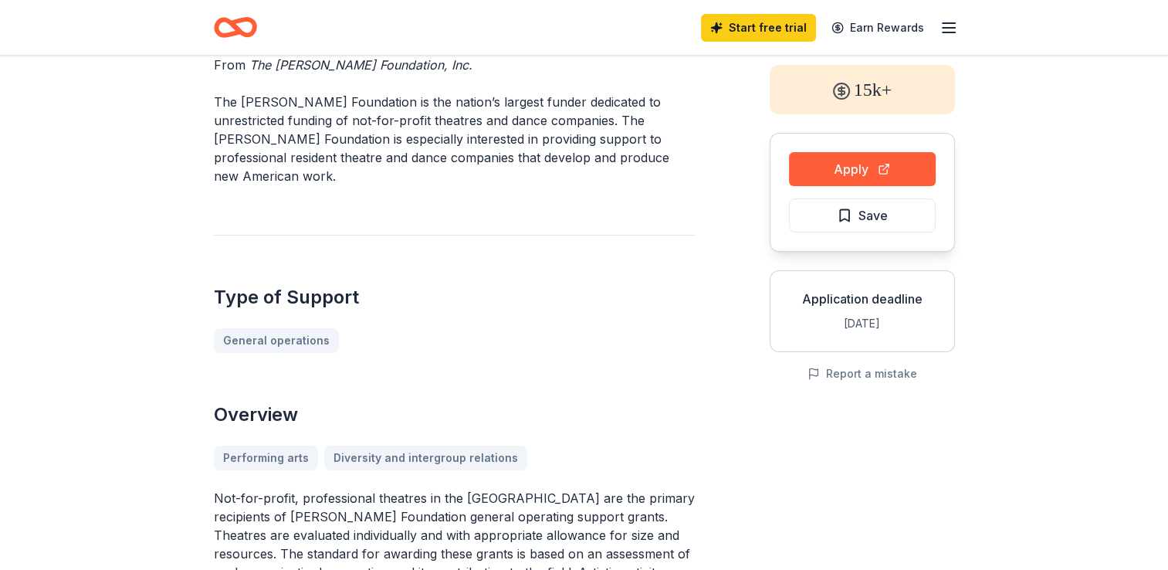
scroll to position [154, 0]
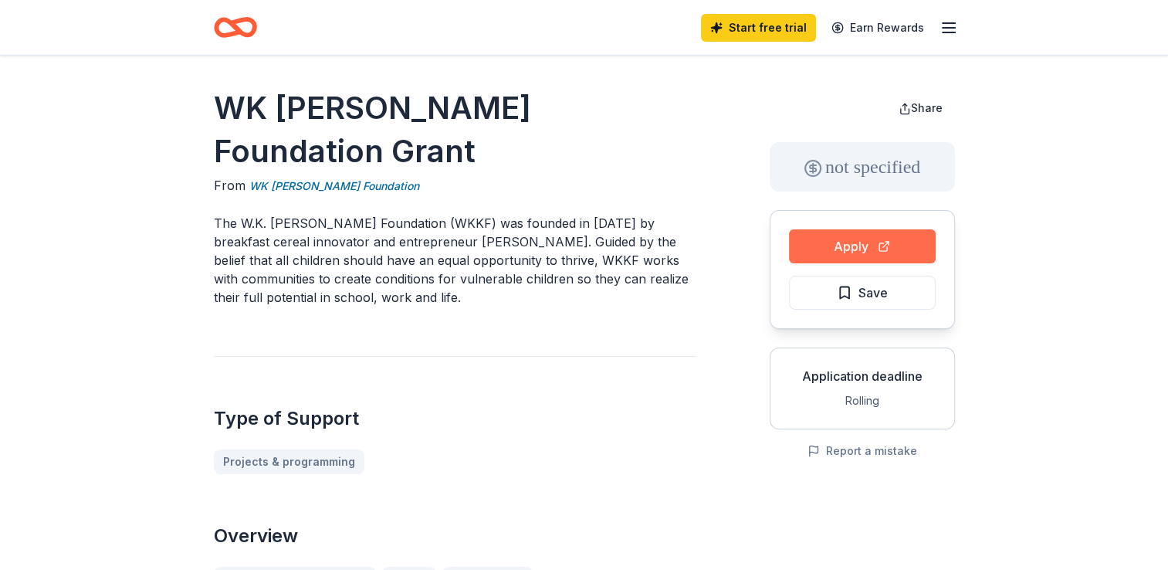
click at [861, 247] on button "Apply" at bounding box center [862, 246] width 147 height 34
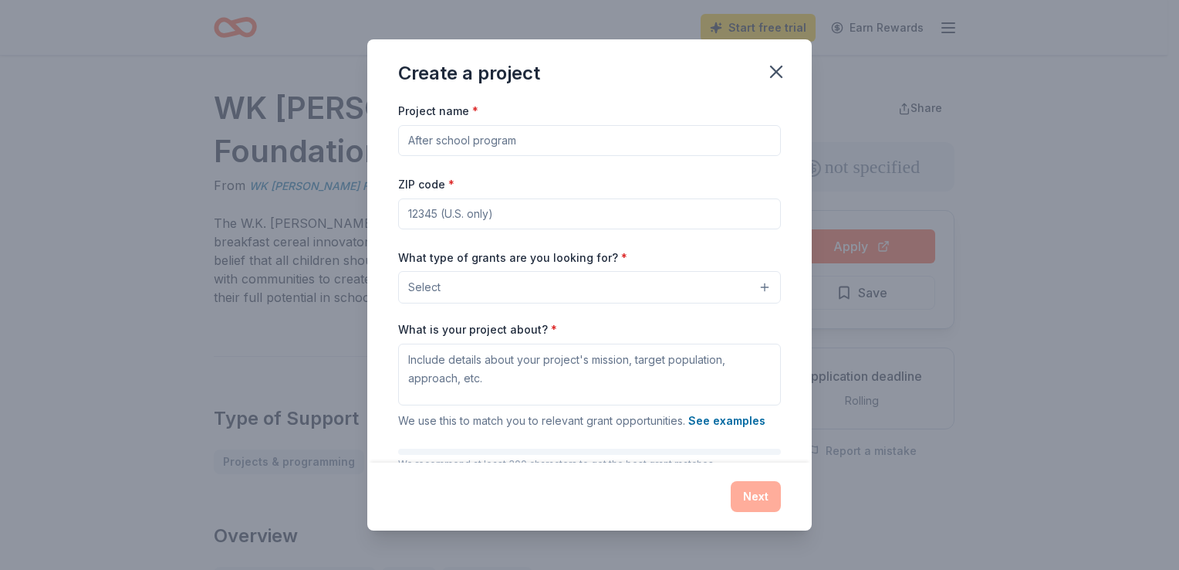
click at [529, 153] on input "Project name *" at bounding box center [589, 140] width 383 height 31
click at [590, 288] on button "Select" at bounding box center [589, 287] width 383 height 32
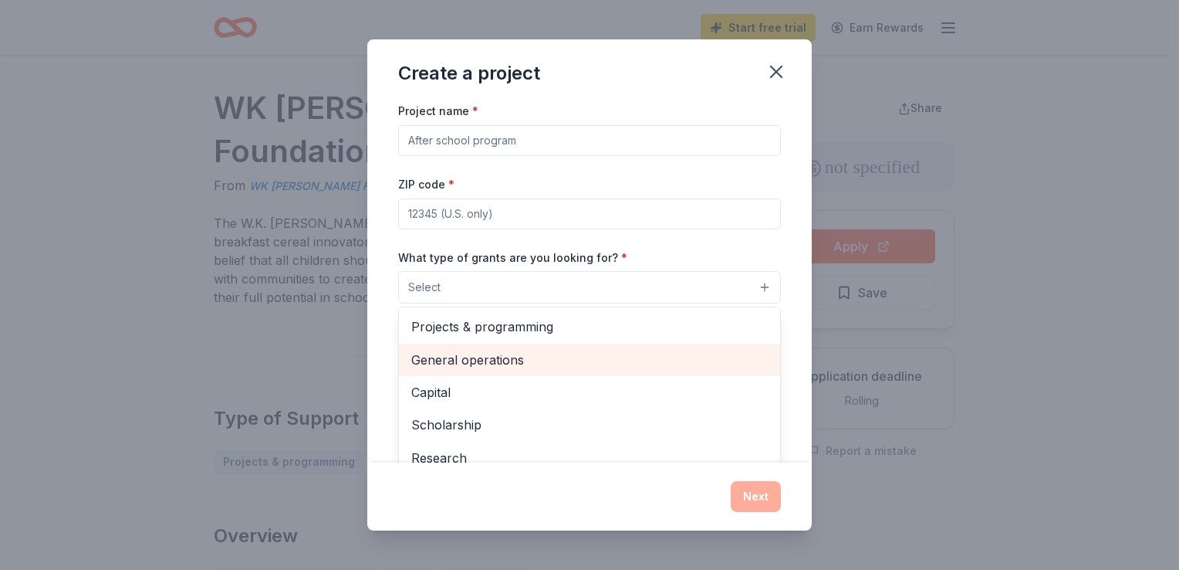
click at [502, 360] on span "General operations" at bounding box center [589, 360] width 357 height 20
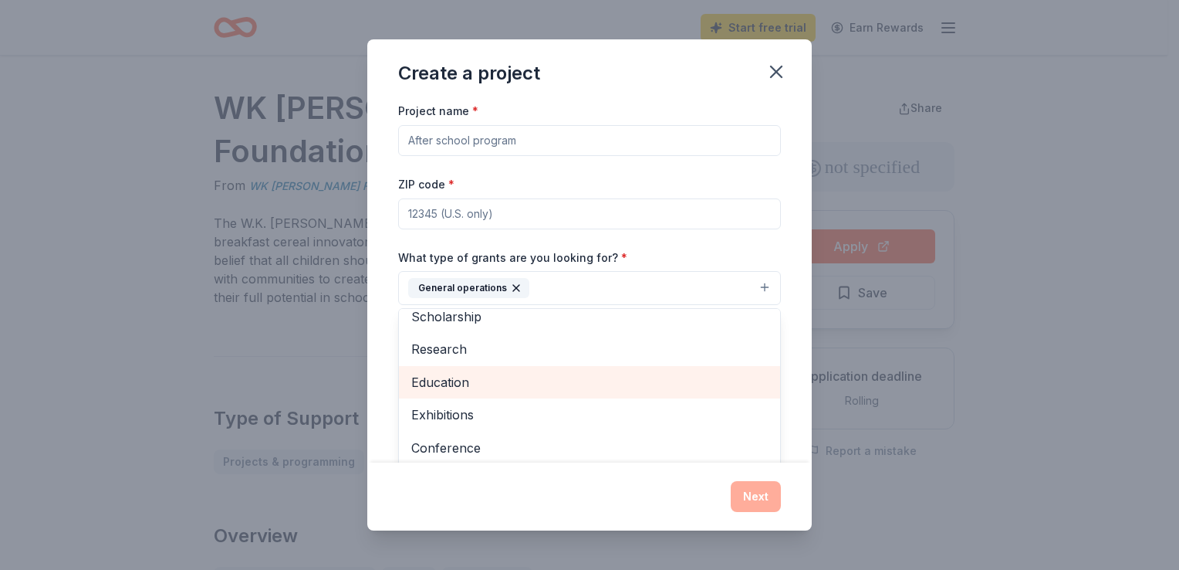
click at [447, 382] on span "Education" at bounding box center [589, 382] width 357 height 20
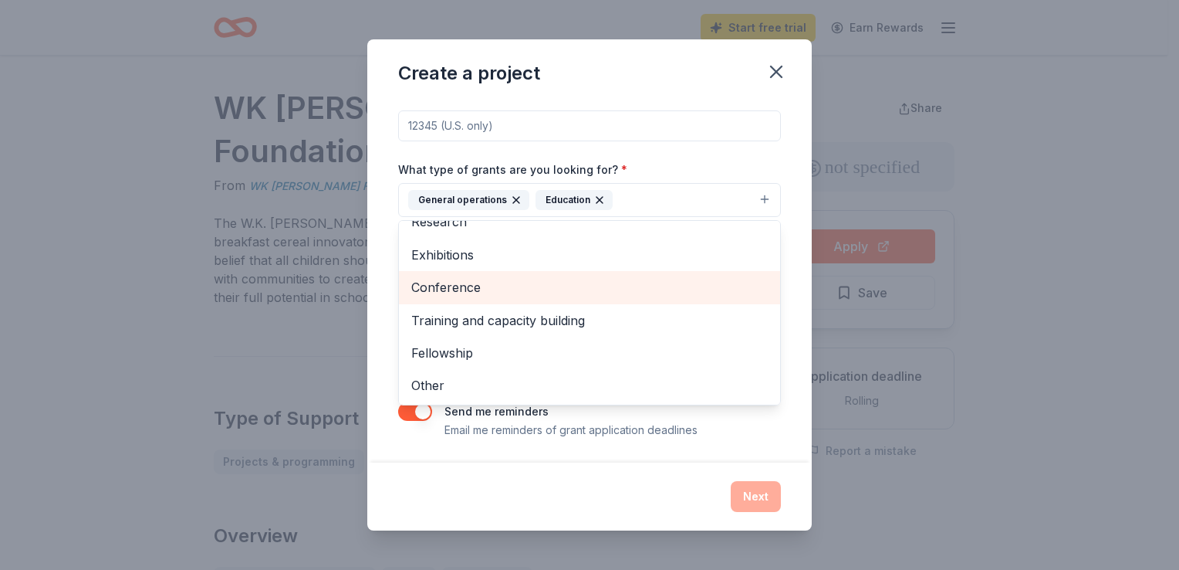
scroll to position [89, 0]
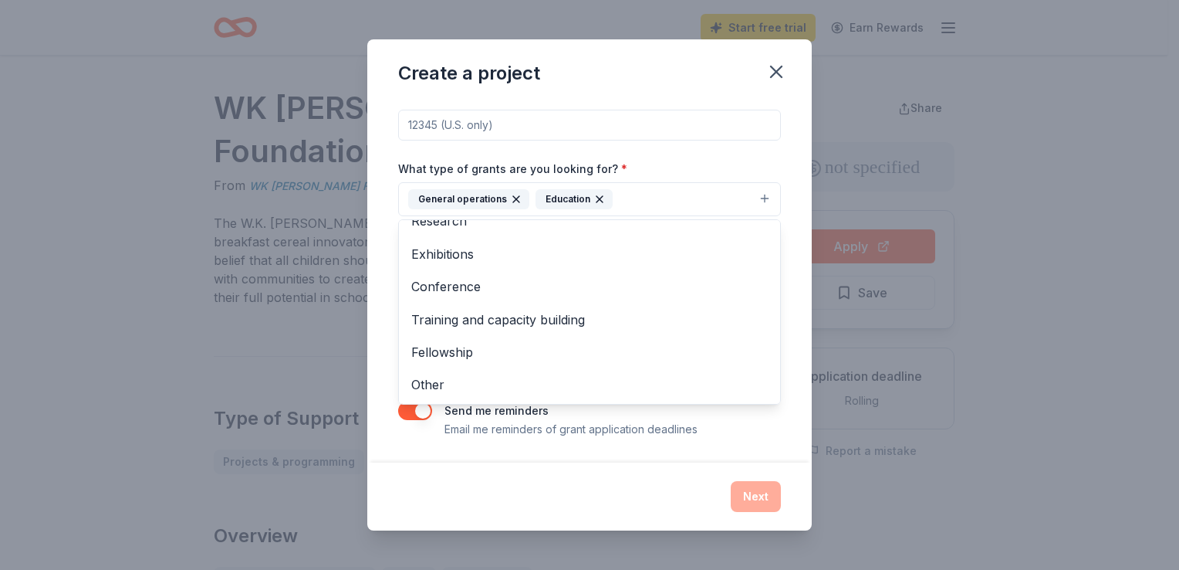
click at [787, 273] on div "Project name * ZIP code * What type of grants are you looking for? * General op…" at bounding box center [589, 281] width 445 height 360
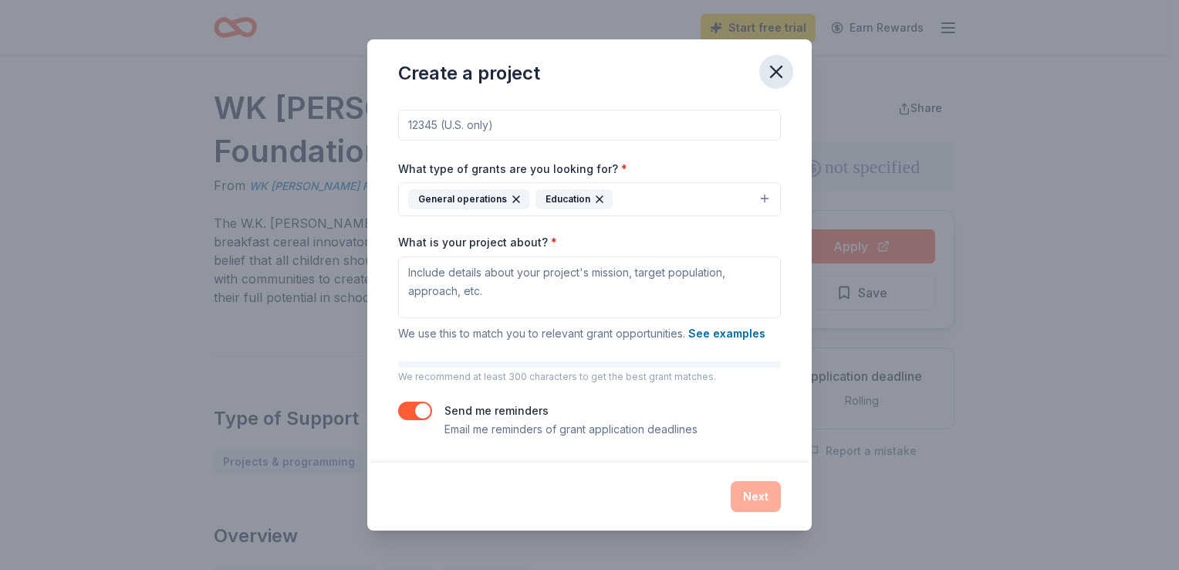
click at [773, 76] on icon "button" at bounding box center [777, 72] width 22 height 22
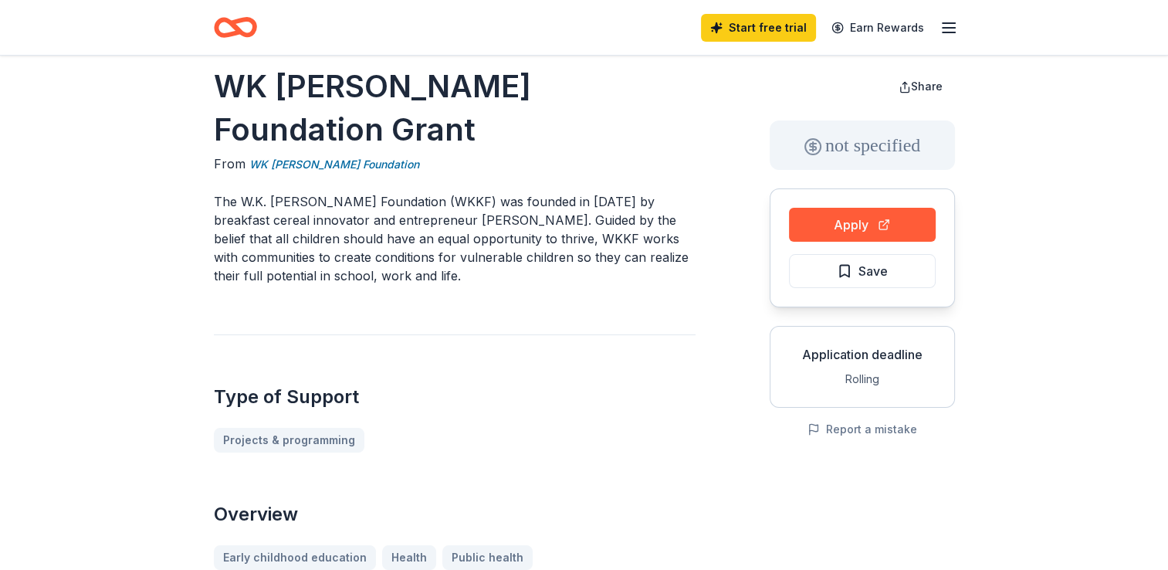
scroll to position [0, 0]
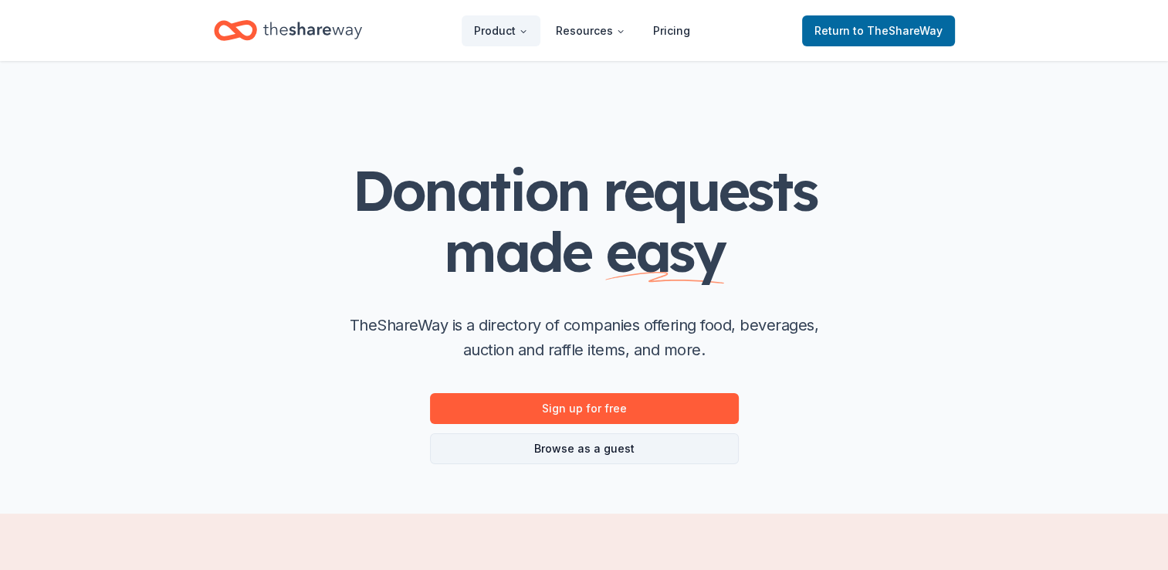
click at [616, 452] on link "Browse as a guest" at bounding box center [584, 448] width 309 height 31
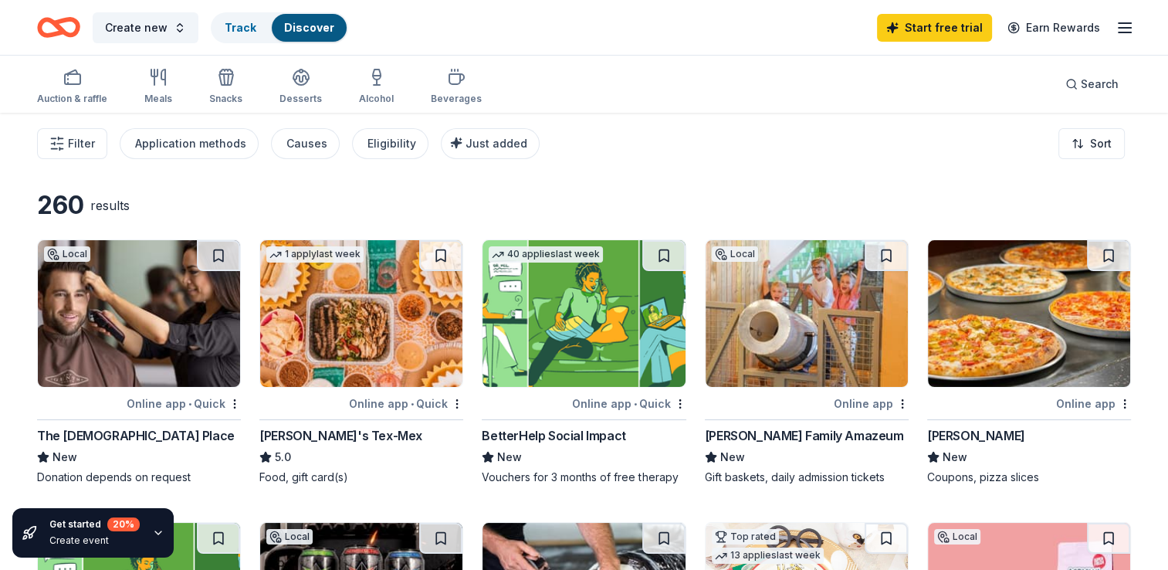
click at [1127, 28] on line "button" at bounding box center [1124, 28] width 12 height 0
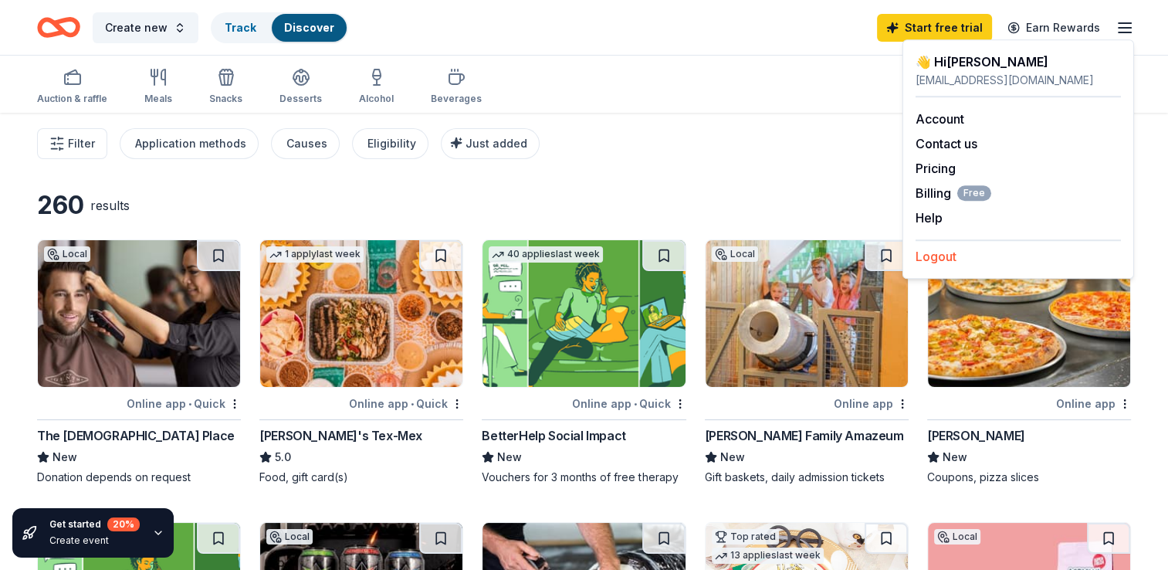
click at [930, 261] on button "Logout" at bounding box center [935, 256] width 41 height 19
